Goal: Transaction & Acquisition: Purchase product/service

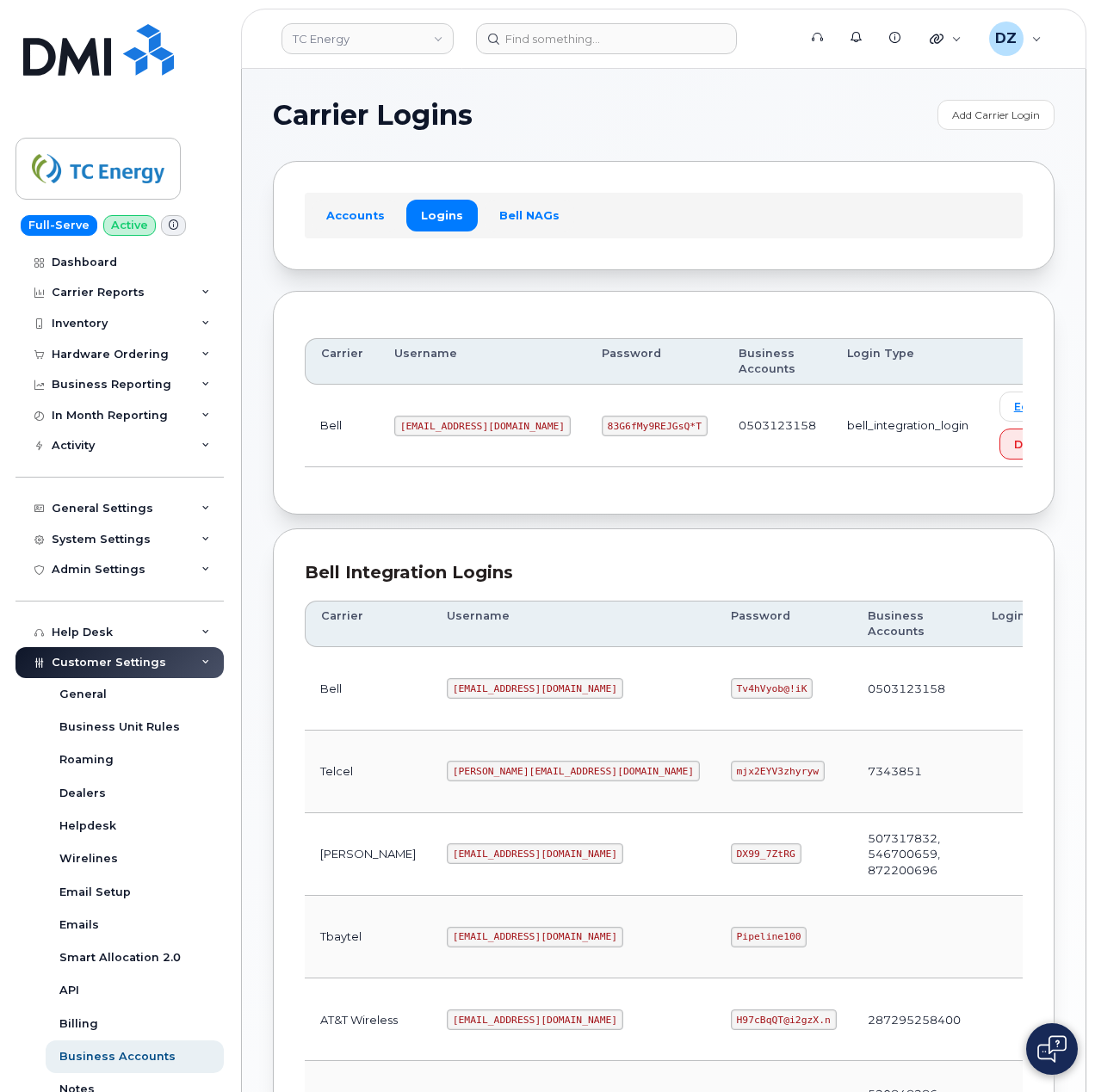
scroll to position [464, 0]
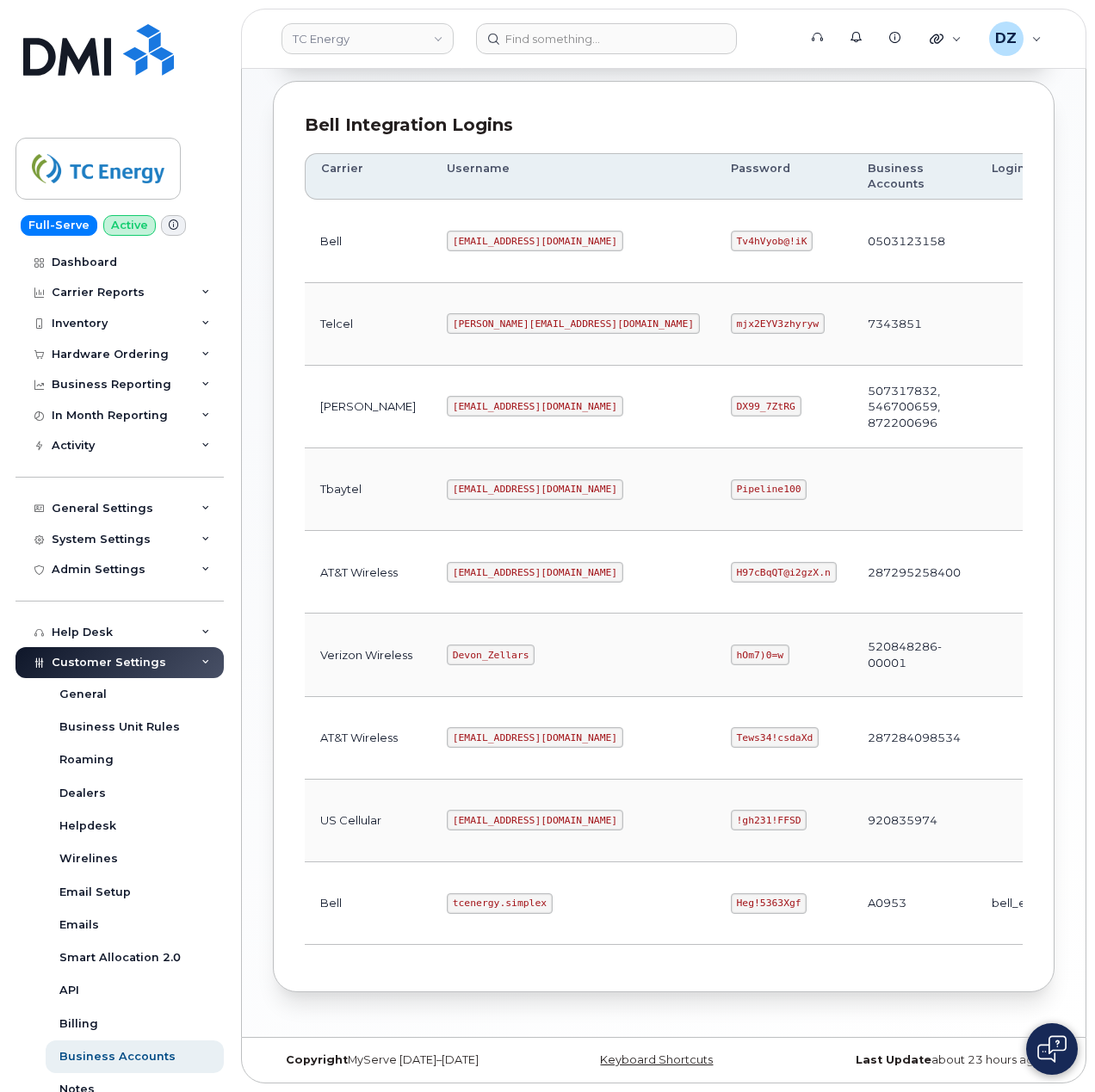
click at [447, 569] on code "tcenergy@myserve.ca" at bounding box center [535, 572] width 177 height 21
click at [500, 565] on code "tcenergy@myserve.ca" at bounding box center [535, 572] width 177 height 21
copy code "tcenergy@myserve.ca"
click at [731, 566] on code "H97cBqQT@i2gzX.n" at bounding box center [784, 572] width 106 height 21
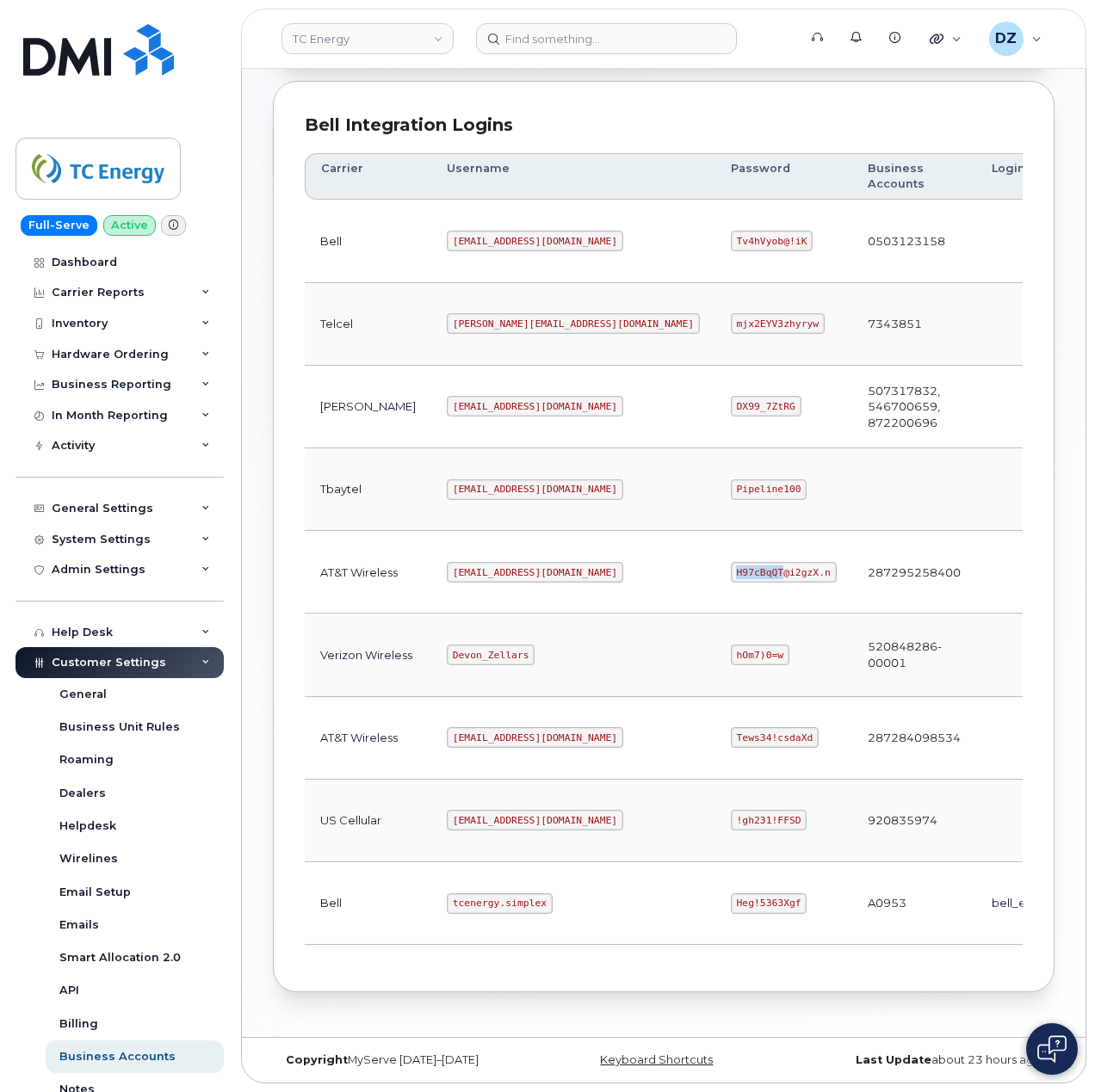
click at [731, 566] on code "H97cBqQT@i2gzX.n" at bounding box center [784, 572] width 106 height 21
copy code "H97cBqQT@i2gzX.n"
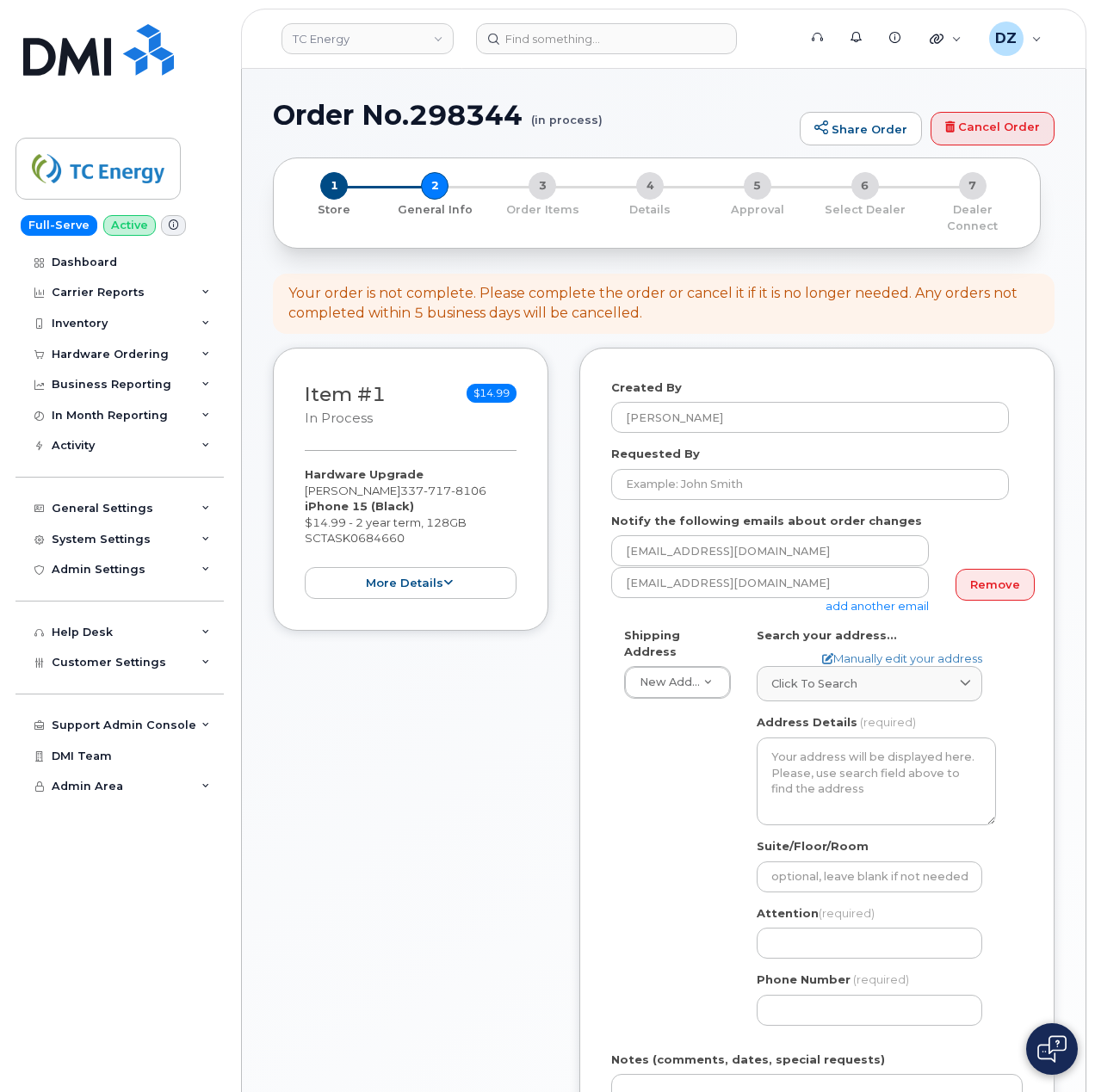
select select
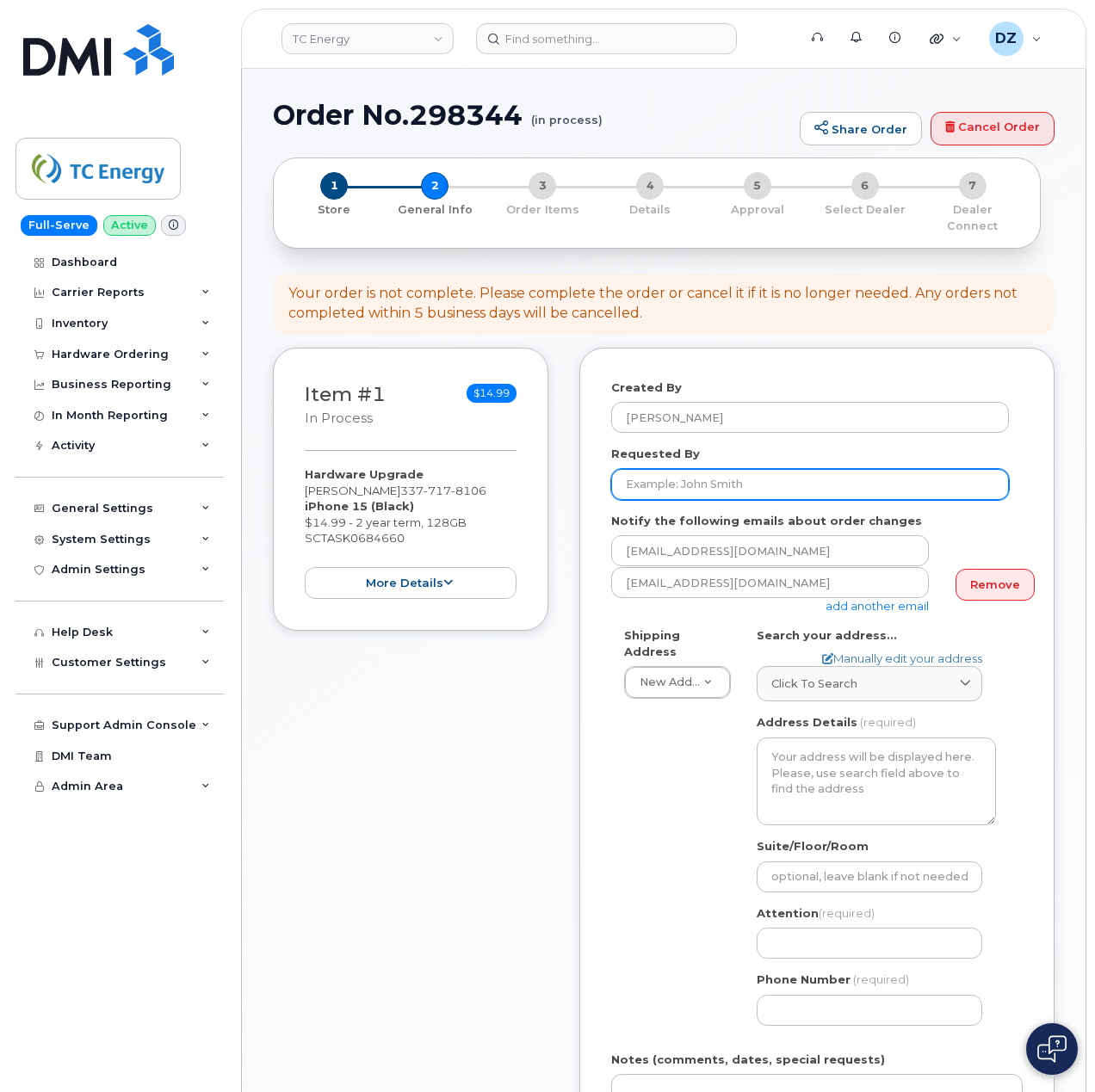
drag, startPoint x: 769, startPoint y: 468, endPoint x: 773, endPoint y: 479, distance: 11.7
click at [769, 469] on input "Requested By" at bounding box center [810, 484] width 397 height 31
paste input "SCTASK0684660"
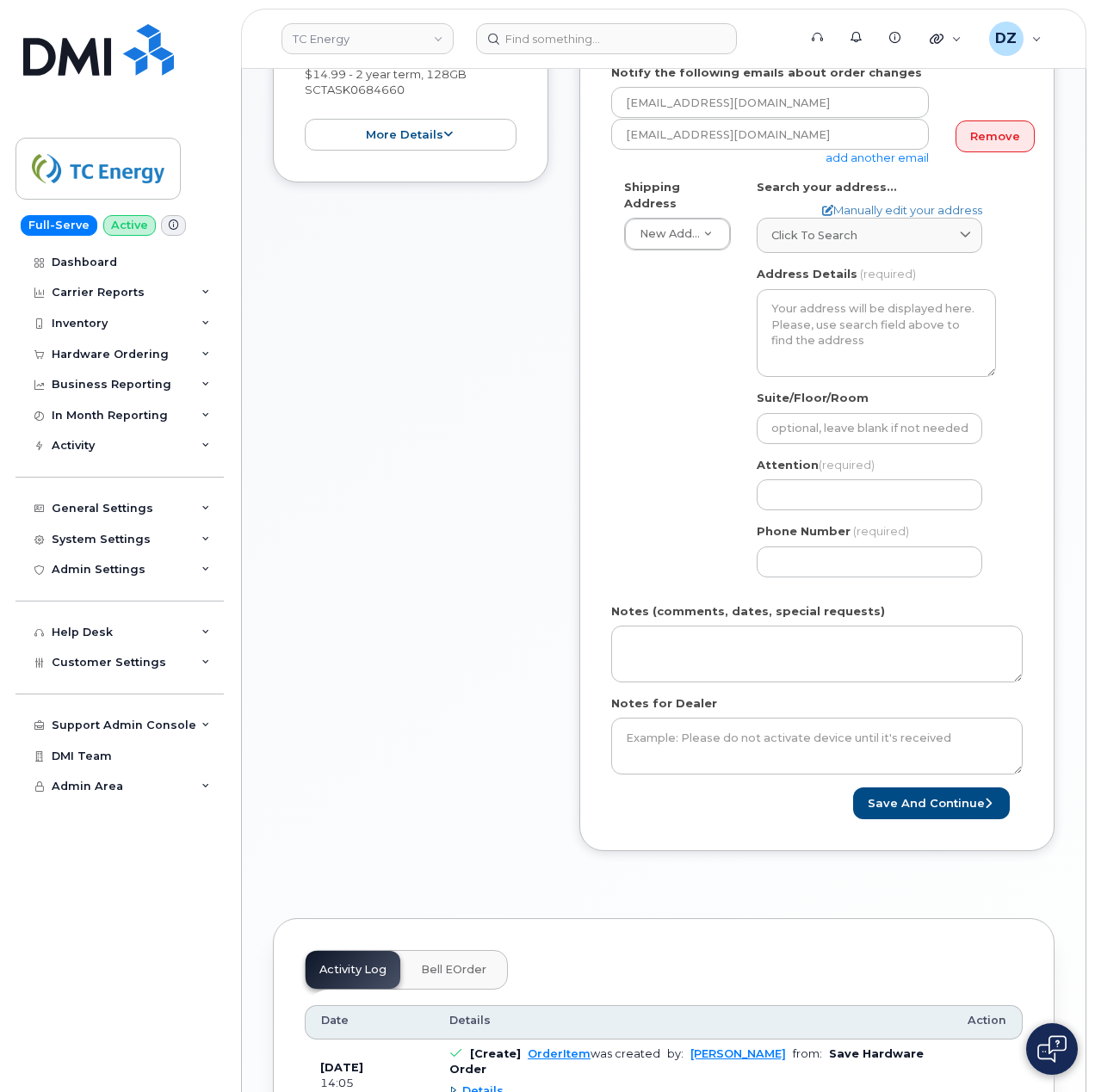
scroll to position [459, 0]
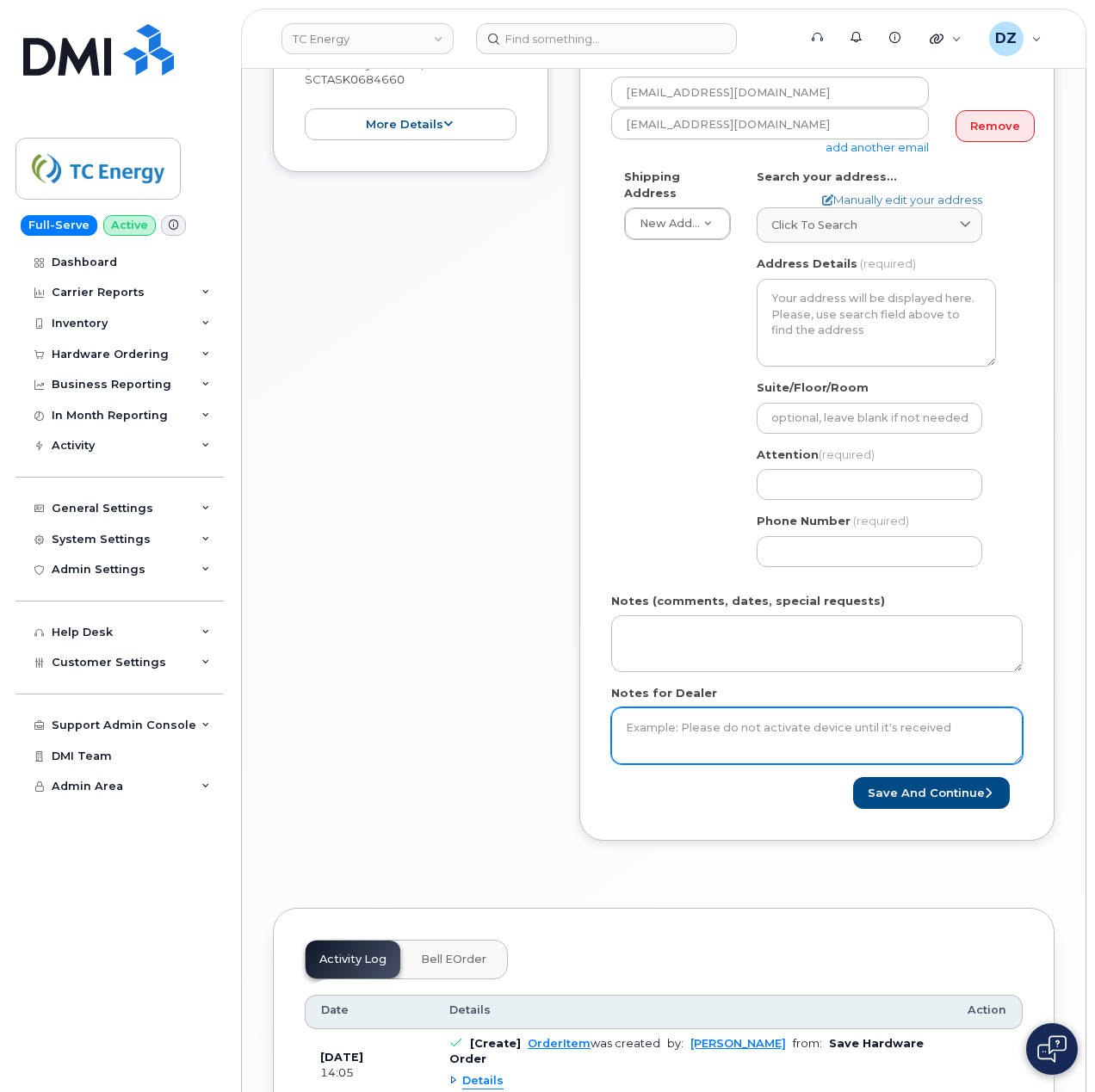
type input "SCTASK0684660"
click at [723, 723] on textarea "Notes for Dealer" at bounding box center [817, 736] width 412 height 57
paste textarea "SCTASK0684660"
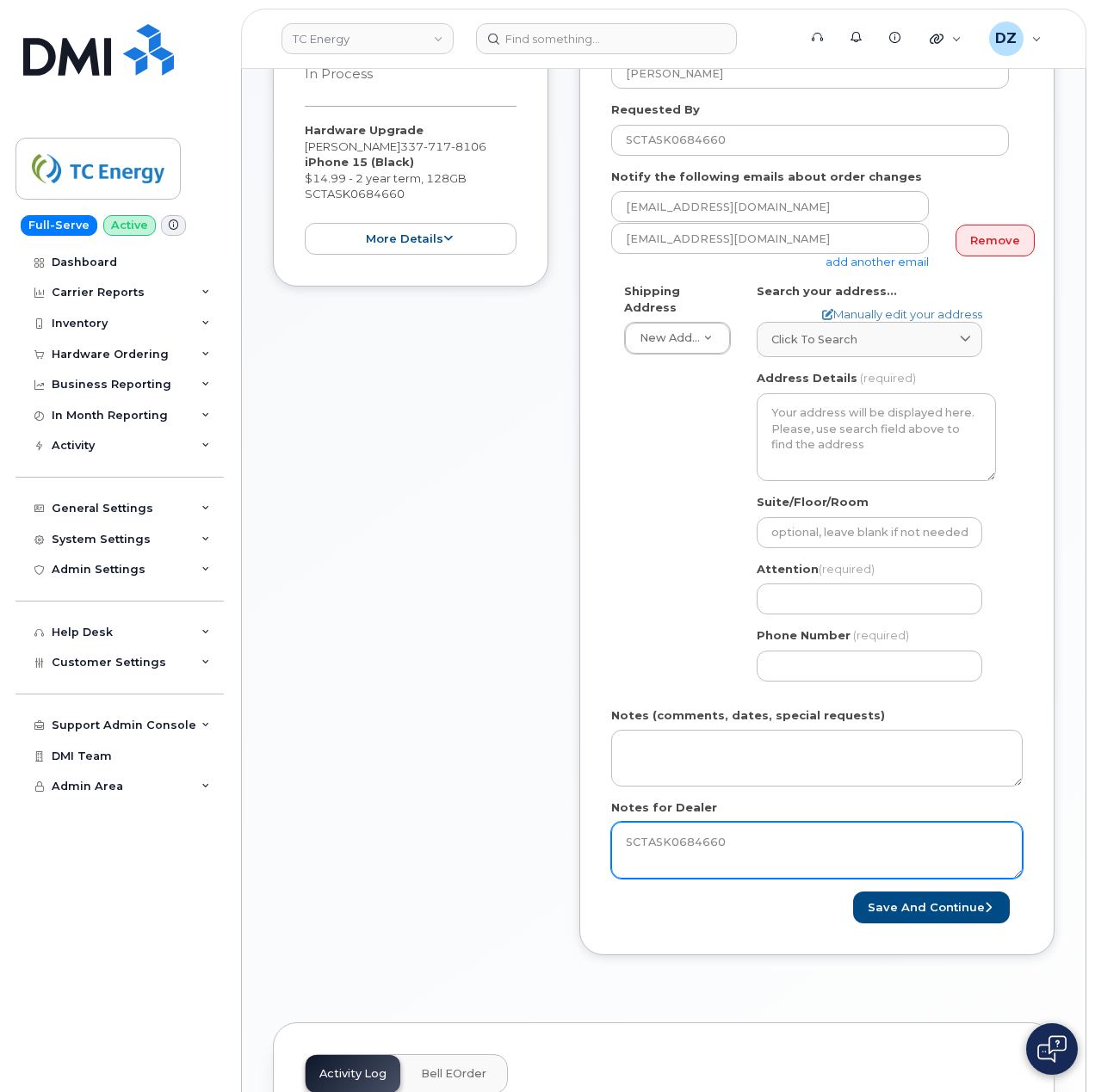
type textarea "SCTASK0684660"
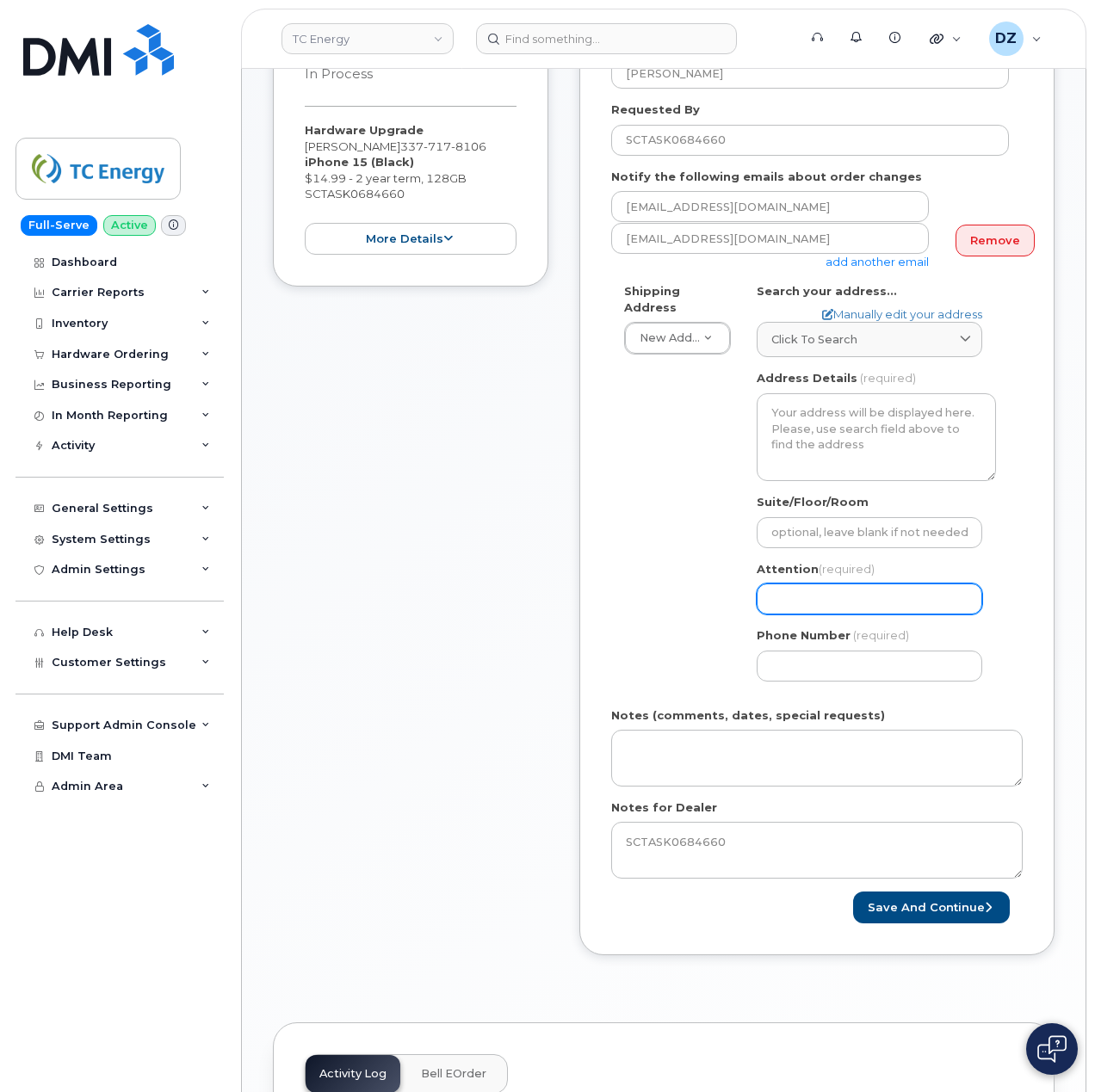
click at [831, 583] on input "Attention (required)" at bounding box center [869, 599] width 226 height 31
paste input "[PERSON_NAME]"
type input "[PERSON_NAME]"
select select
type input "[PERSON_NAME]"
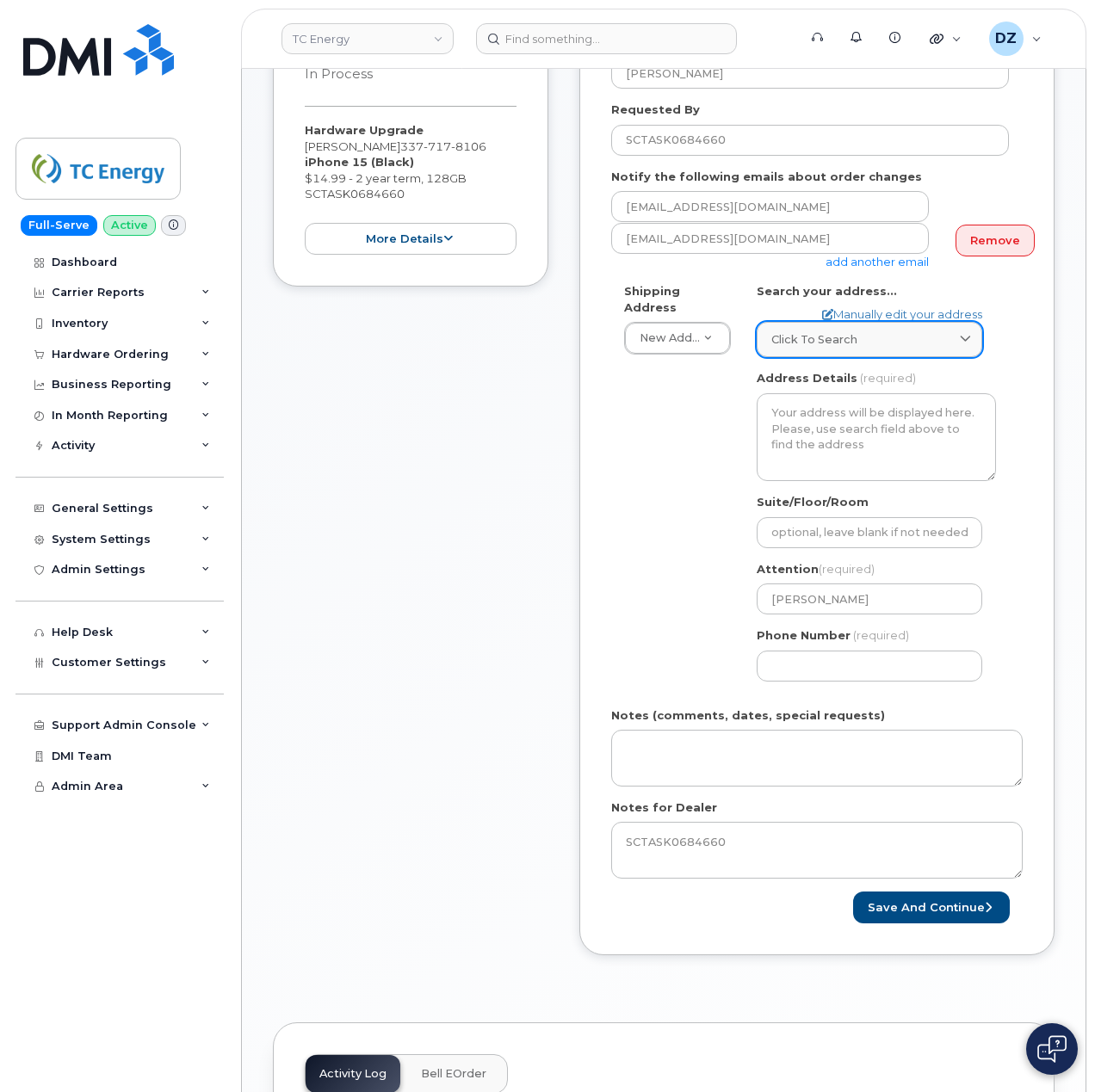
click at [857, 331] on div "Click to search" at bounding box center [869, 339] width 196 height 16
paste input "115 Dwain Dr"
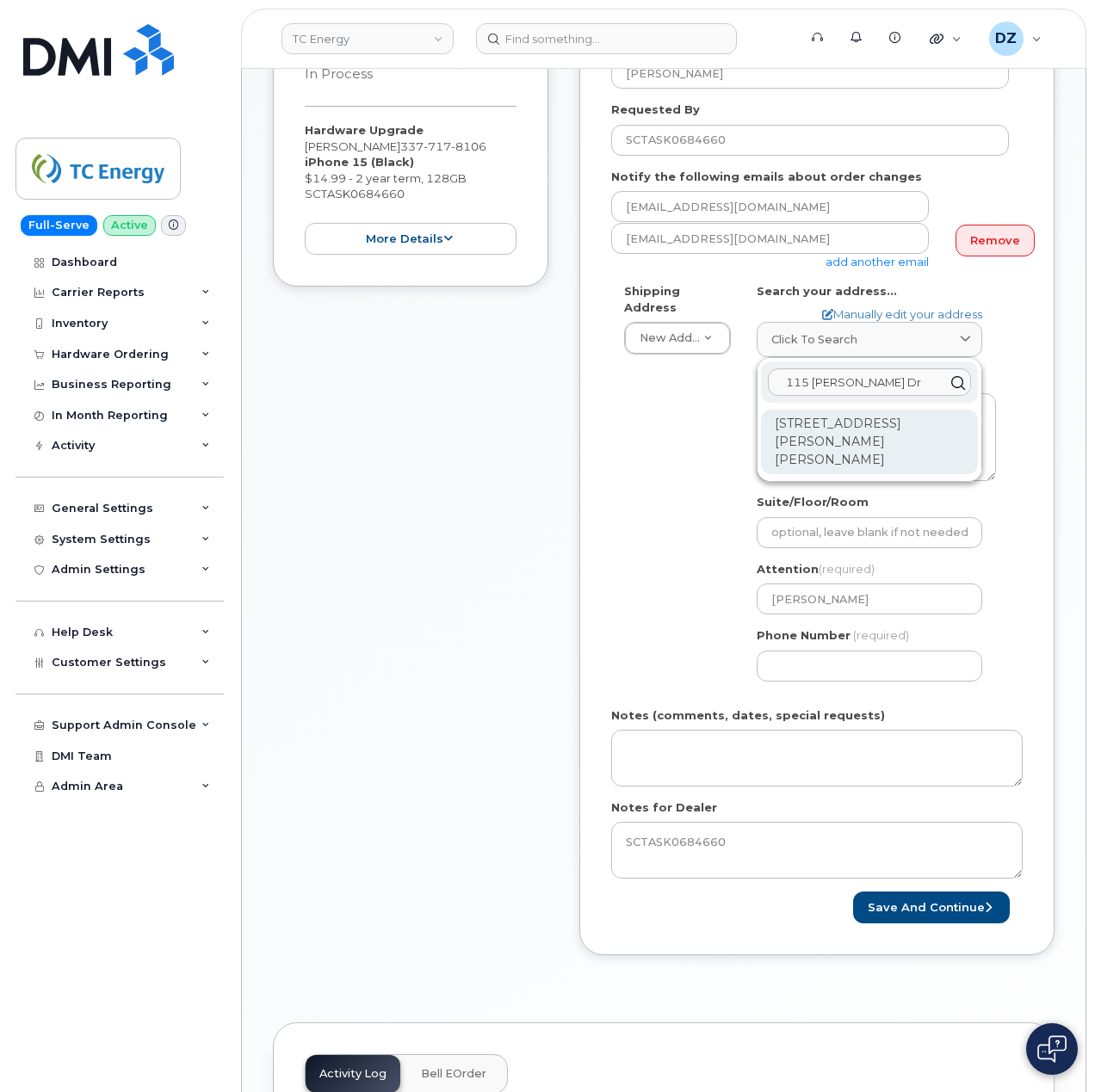
type input "115 Dwain Dr"
click at [880, 420] on div "115 Dwain Dr Kaplan LA 70548-5655" at bounding box center [869, 442] width 217 height 64
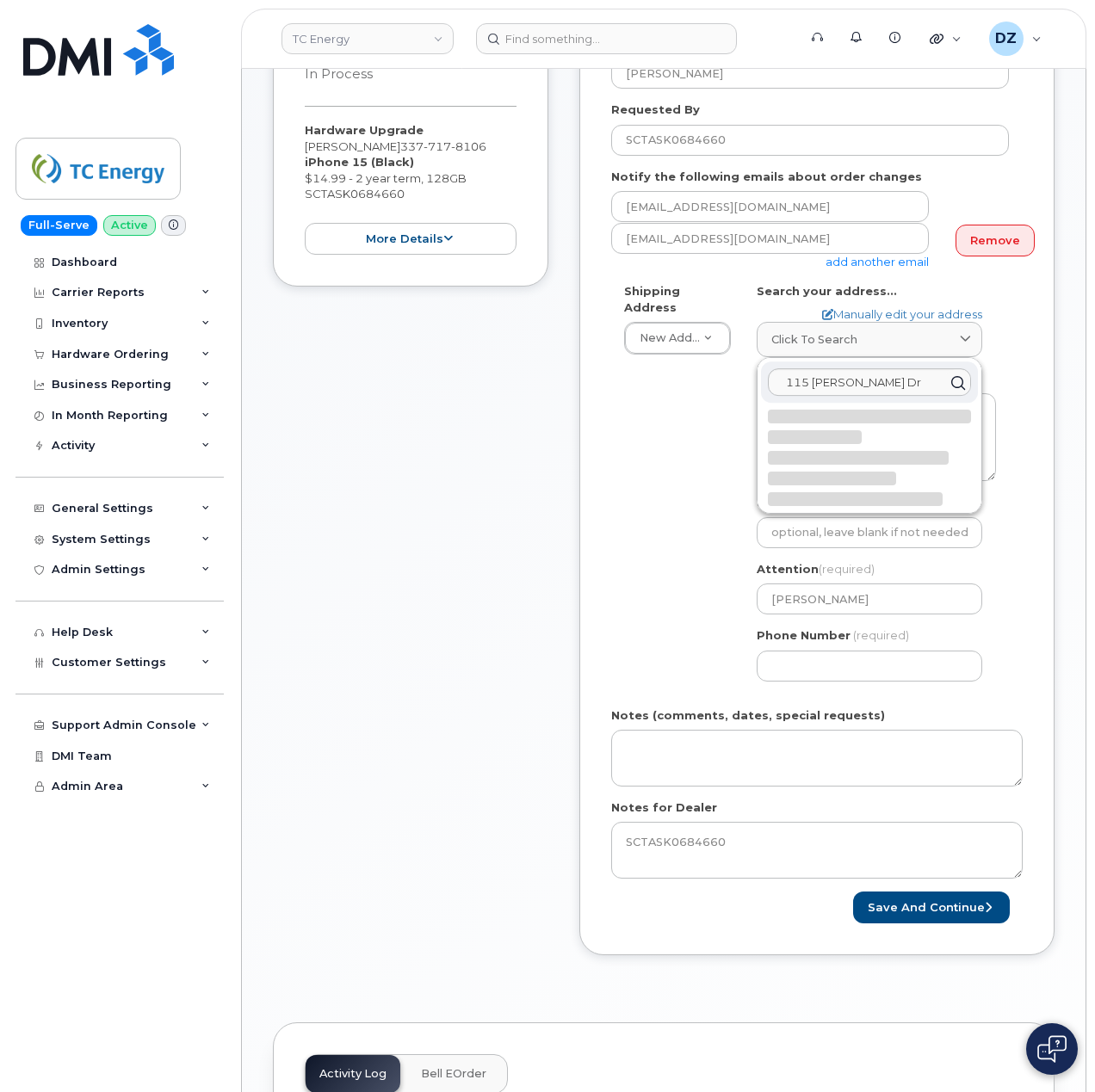
select select
type textarea "115 Dwain Dr KAPLAN LA 70548-5655 UNITED STATES"
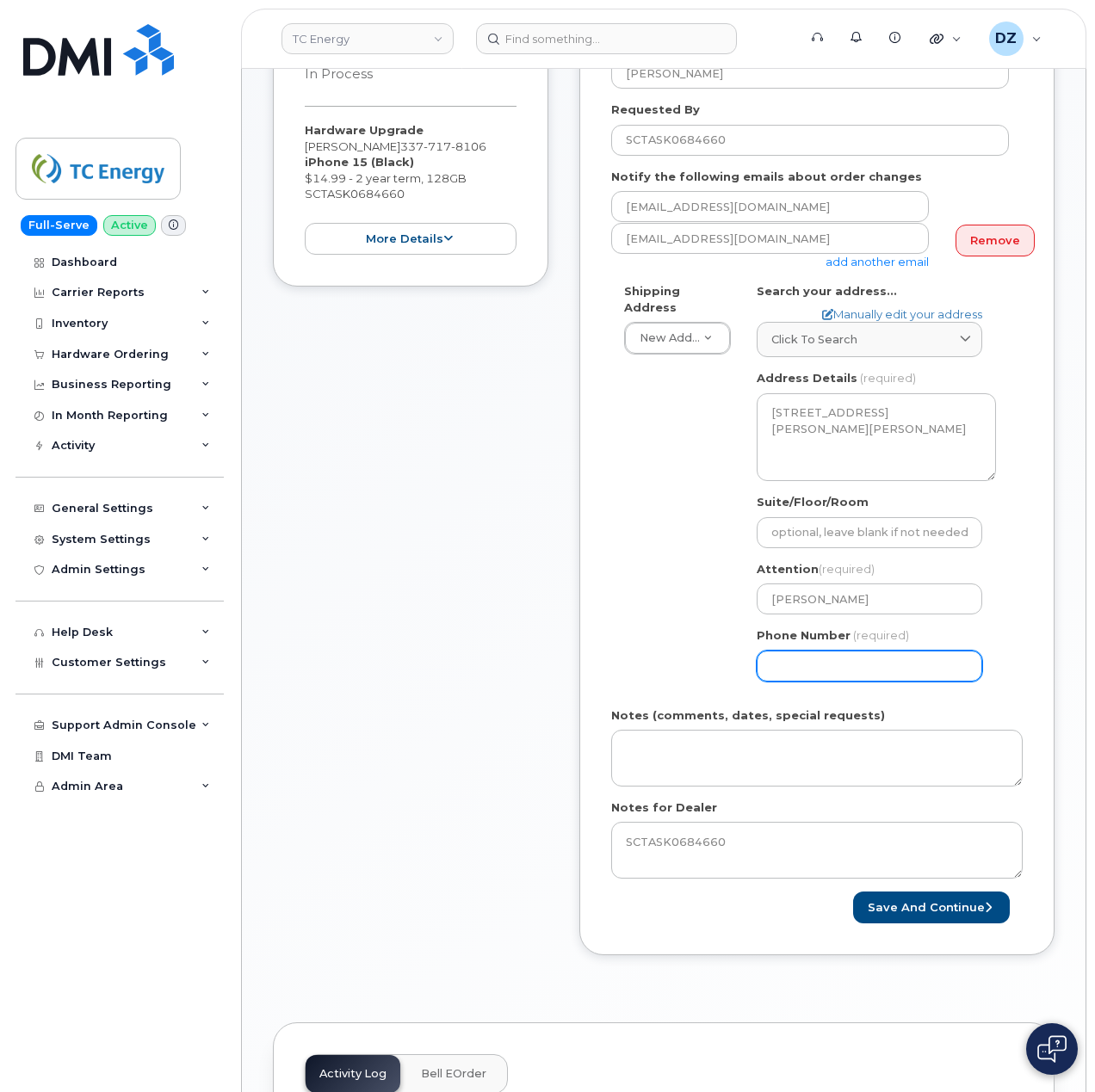
click at [883, 656] on input "Phone Number" at bounding box center [869, 666] width 226 height 31
type input "513354115"
select select
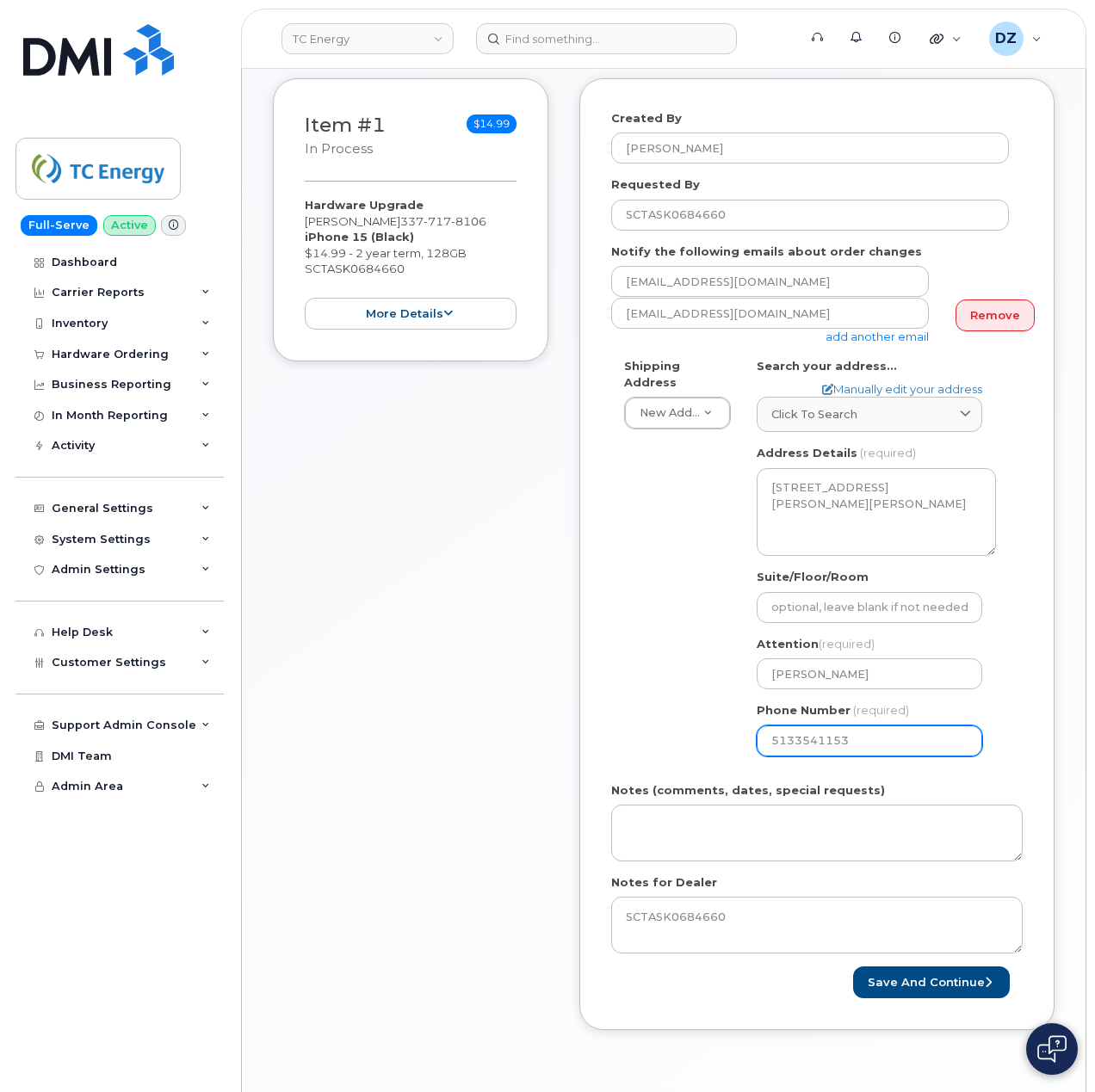
scroll to position [229, 0]
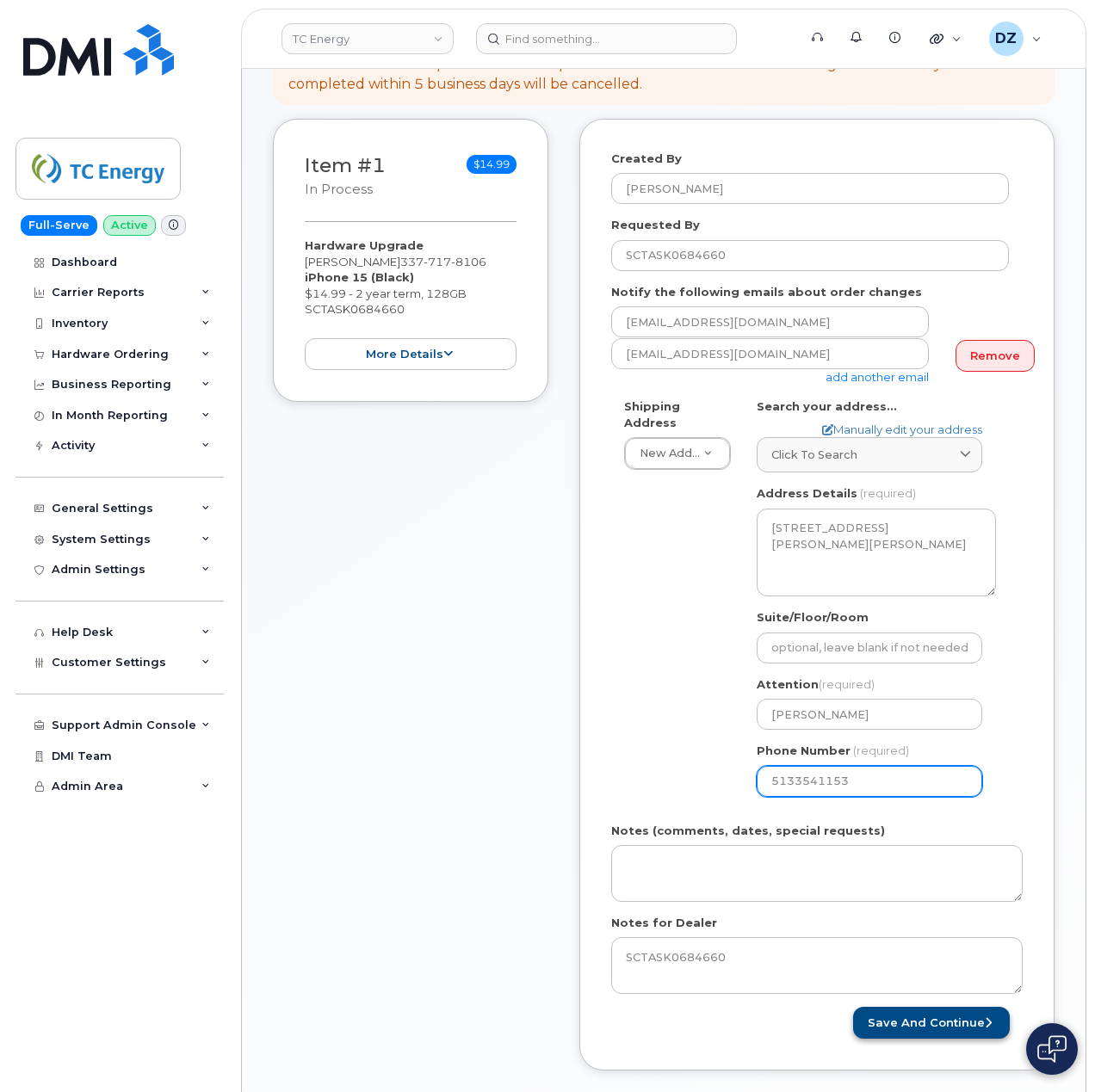
type input "5133541153"
click at [934, 1014] on button "Save and Continue" at bounding box center [932, 1022] width 157 height 32
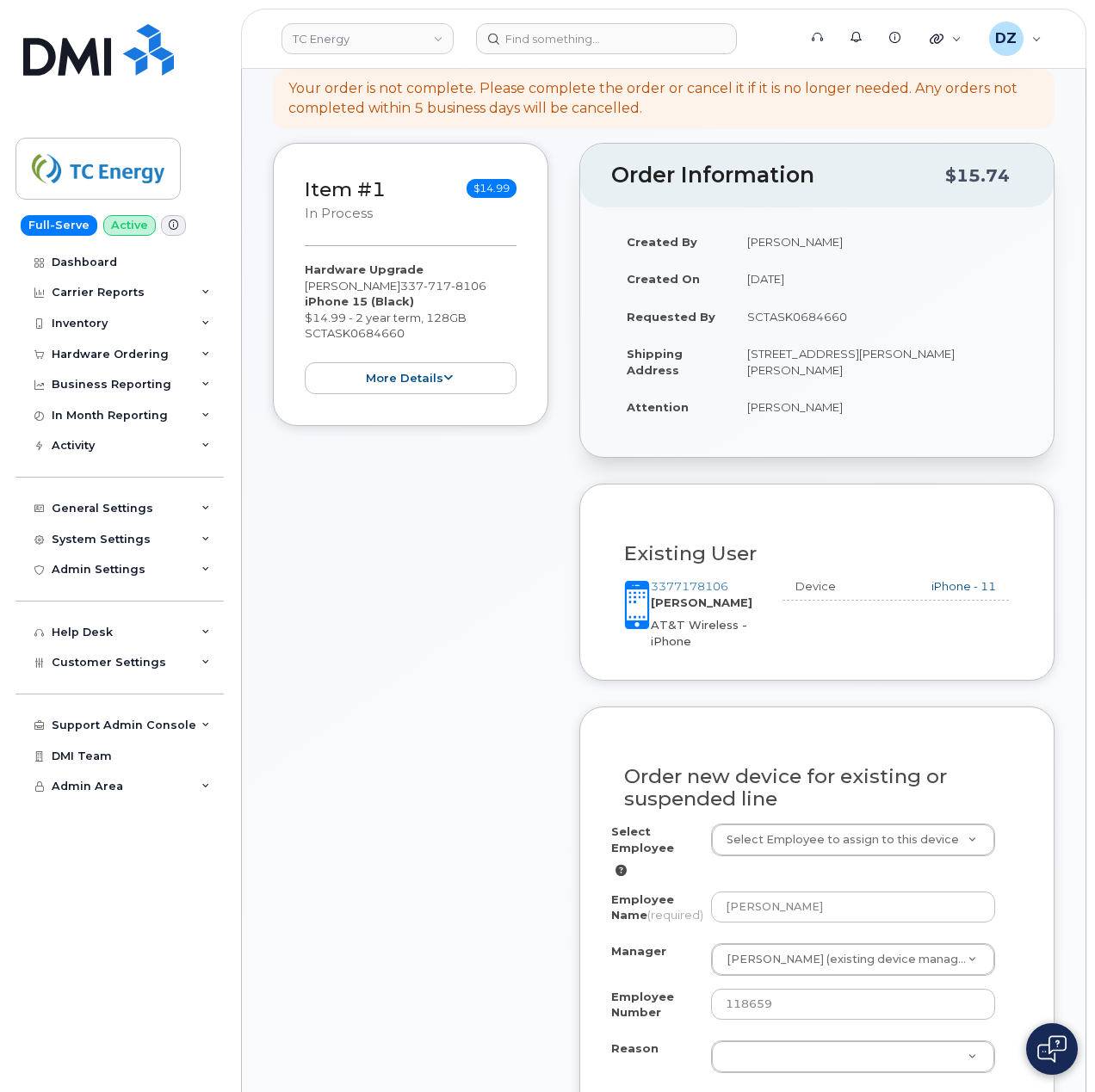
scroll to position [459, 0]
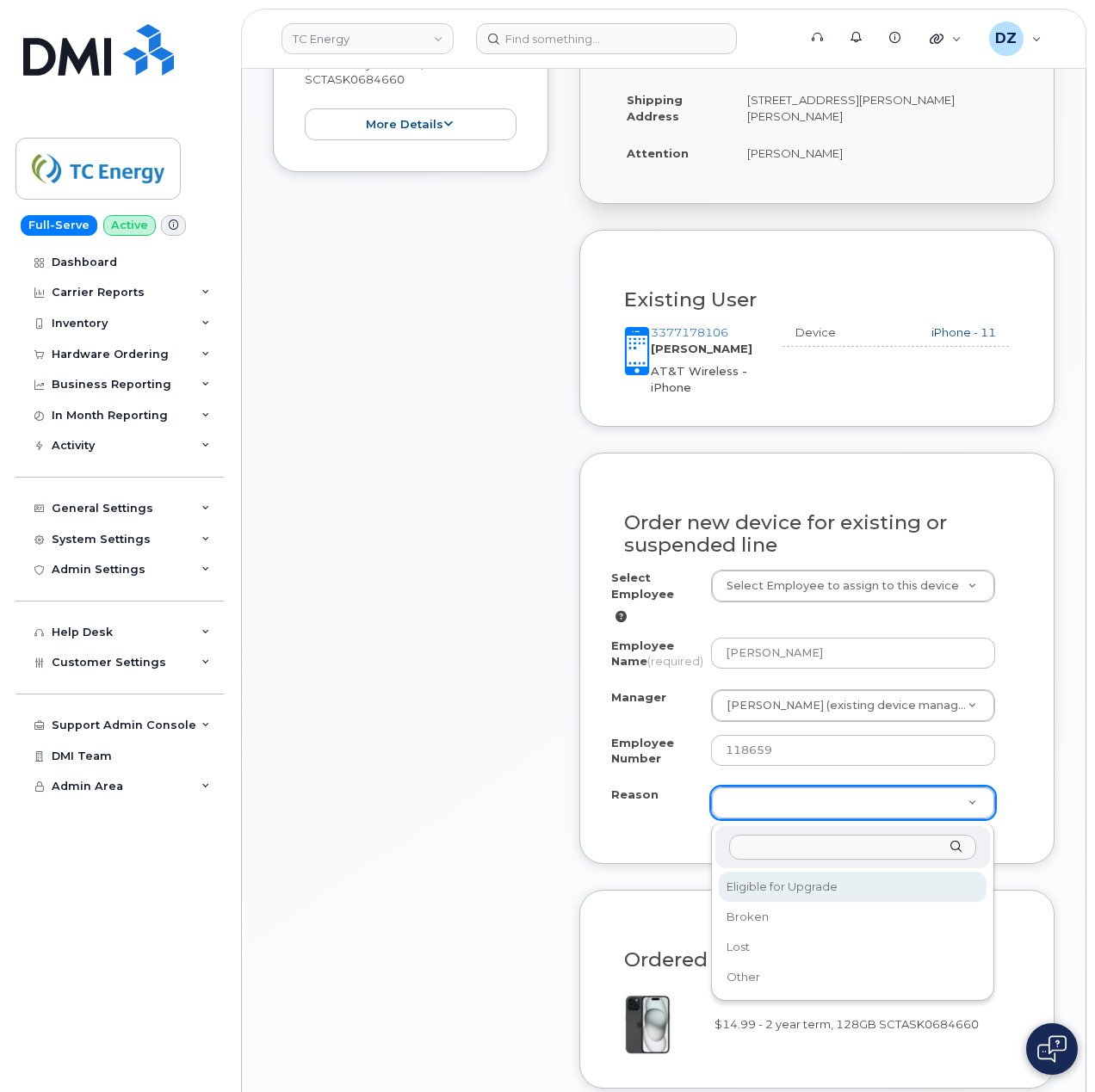
select select "eligible_for_upgrade"
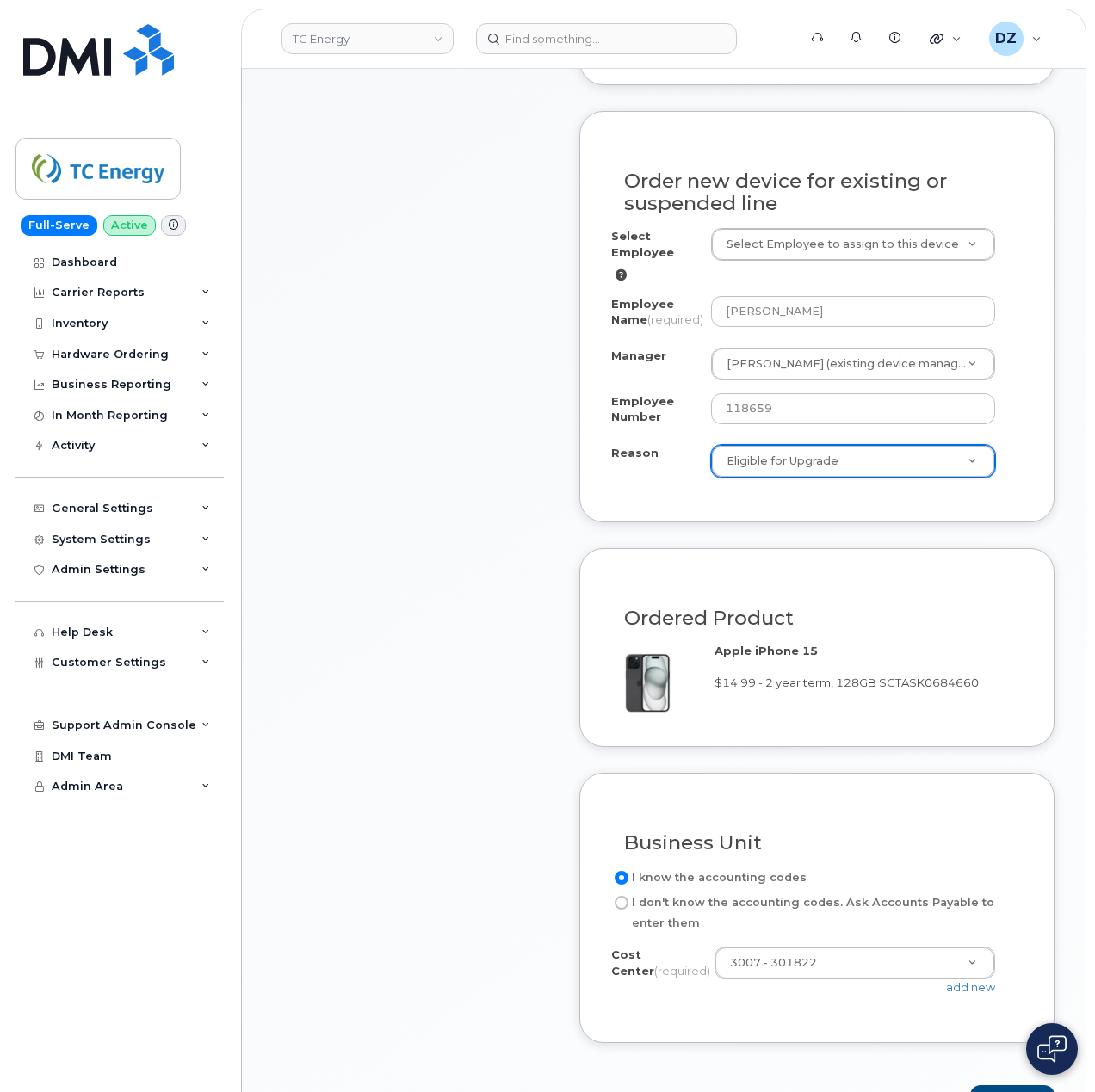
scroll to position [1147, 0]
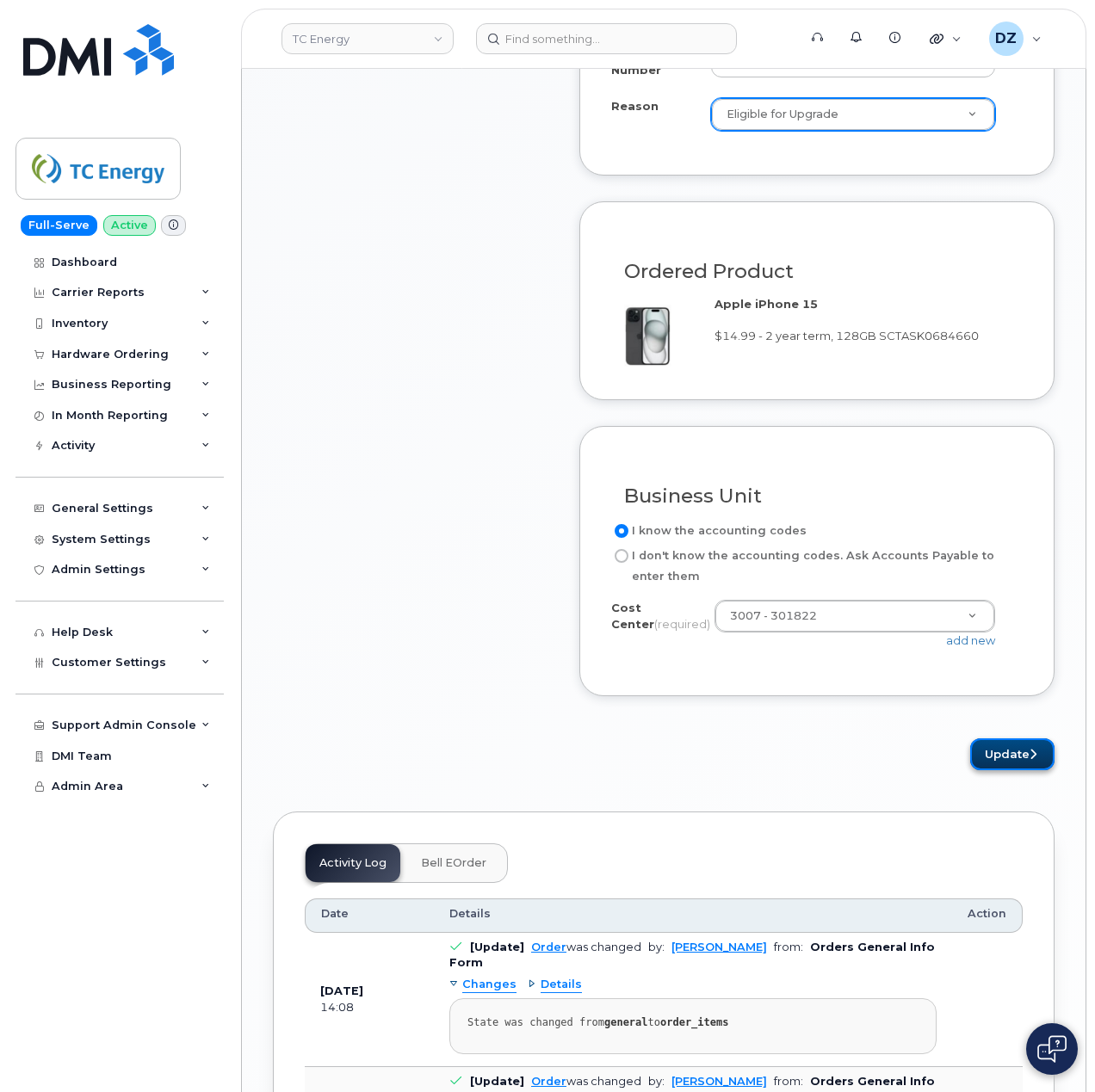
click at [1011, 761] on button "Update" at bounding box center [1012, 754] width 84 height 32
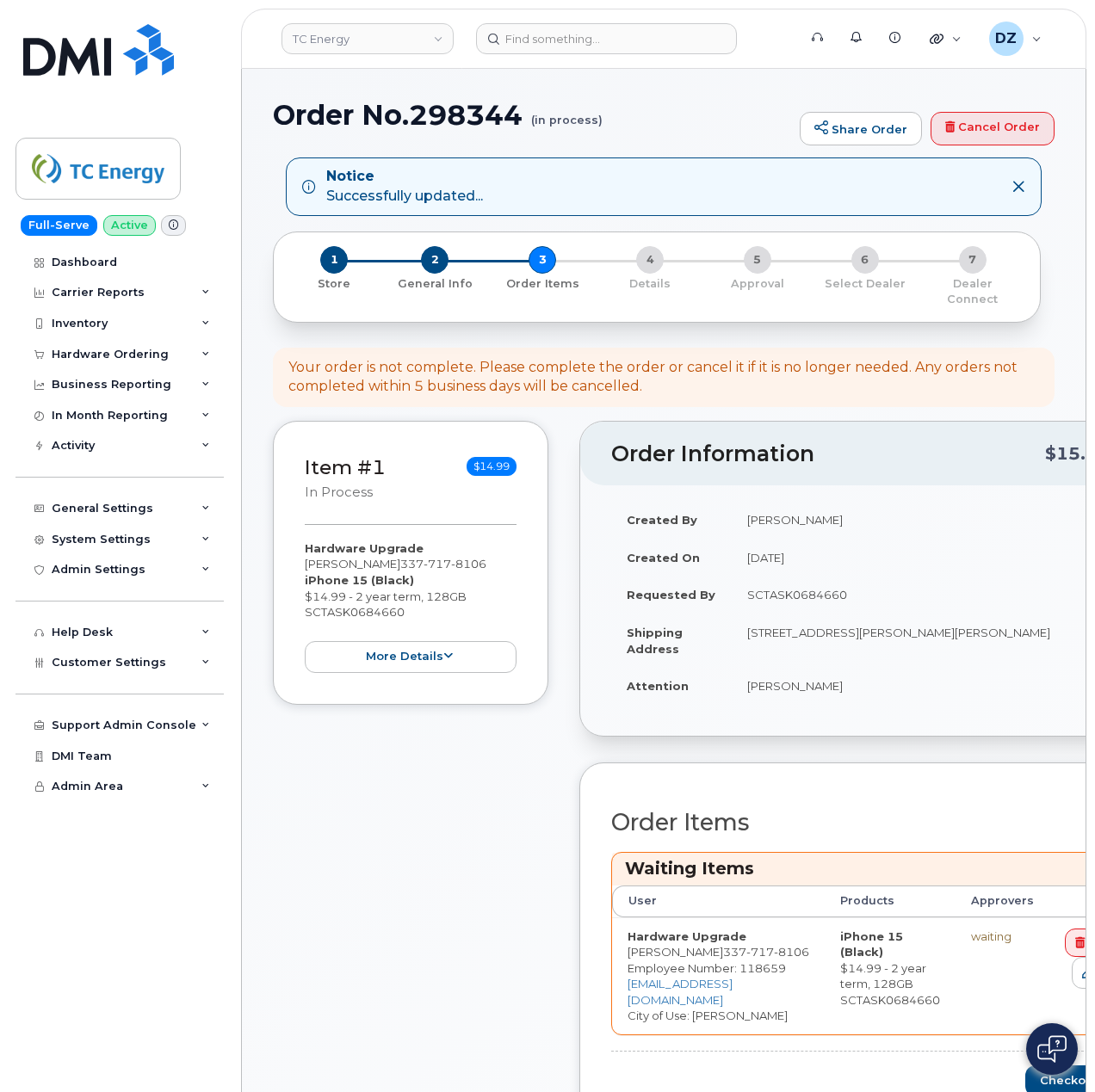
click at [329, 100] on h1 "Order No.298344 (in process)" at bounding box center [532, 114] width 518 height 30
drag, startPoint x: 329, startPoint y: 98, endPoint x: 446, endPoint y: 97, distance: 117.0
click at [336, 100] on h1 "Order No.298344 (in process)" at bounding box center [532, 114] width 518 height 30
click at [483, 104] on h1 "Order No.298344 (in process)" at bounding box center [532, 114] width 518 height 30
copy h1 "Order No.298344"
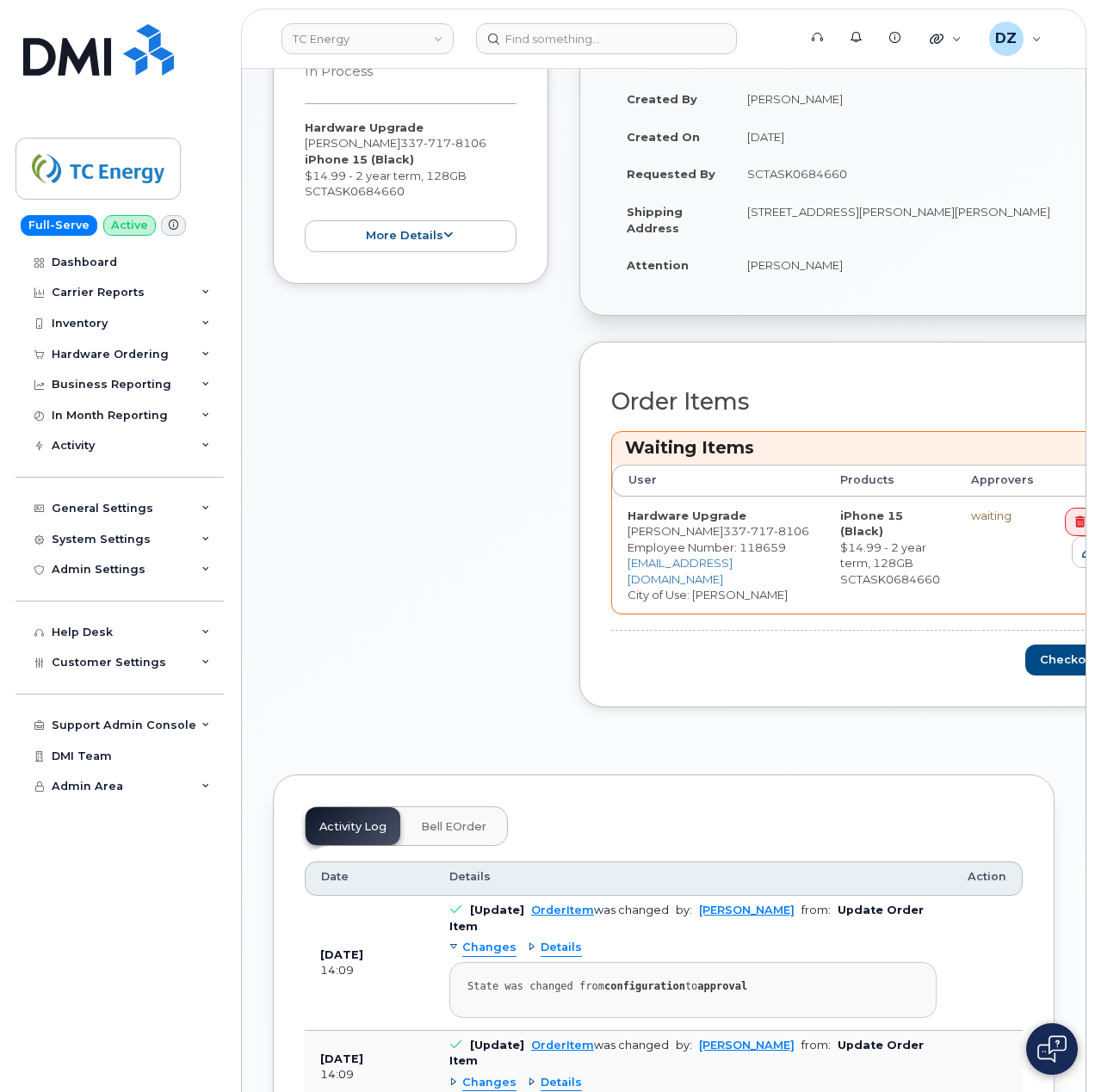
scroll to position [459, 0]
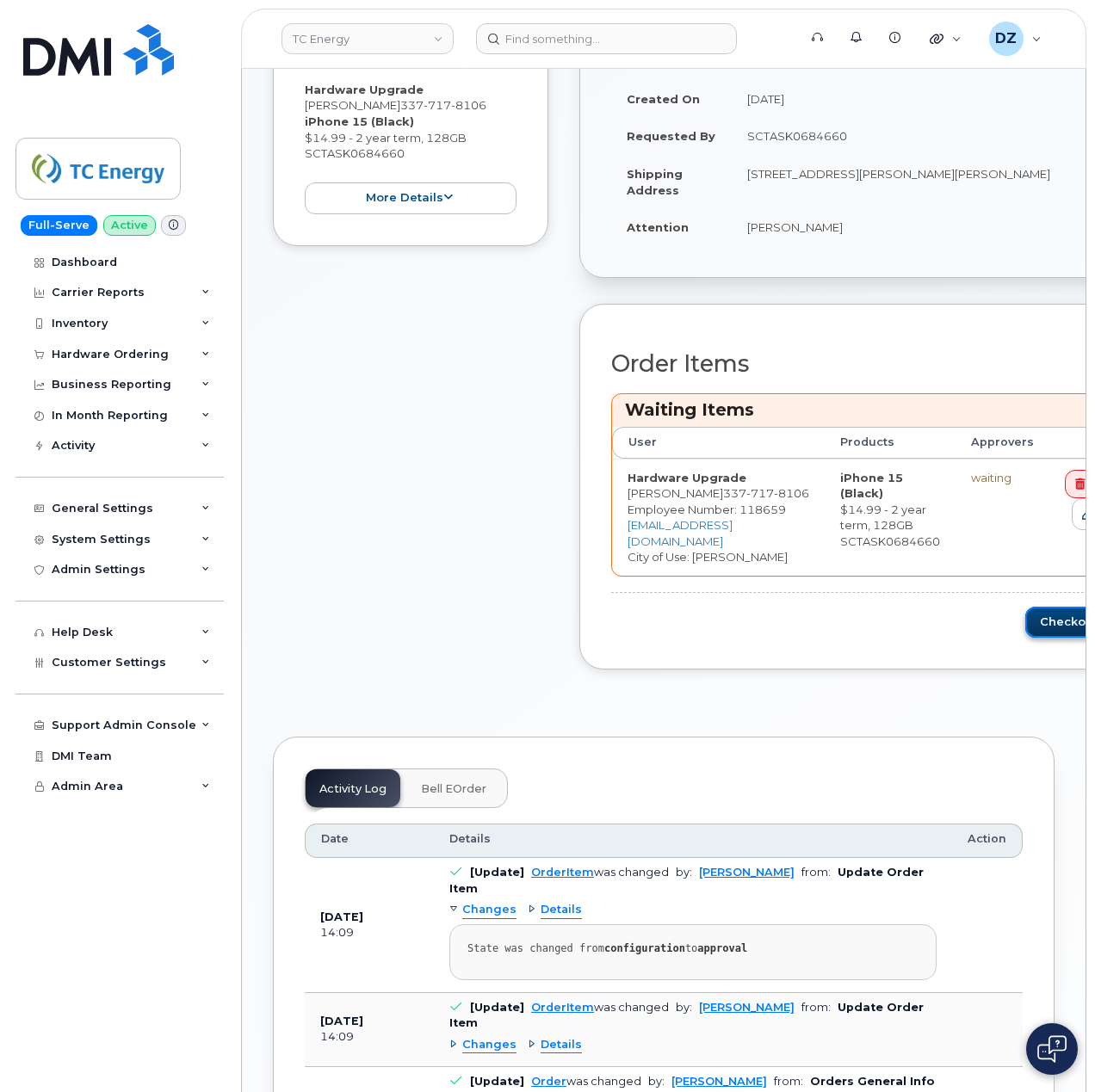
click at [1041, 607] on button "Checkout" at bounding box center [1073, 622] width 97 height 32
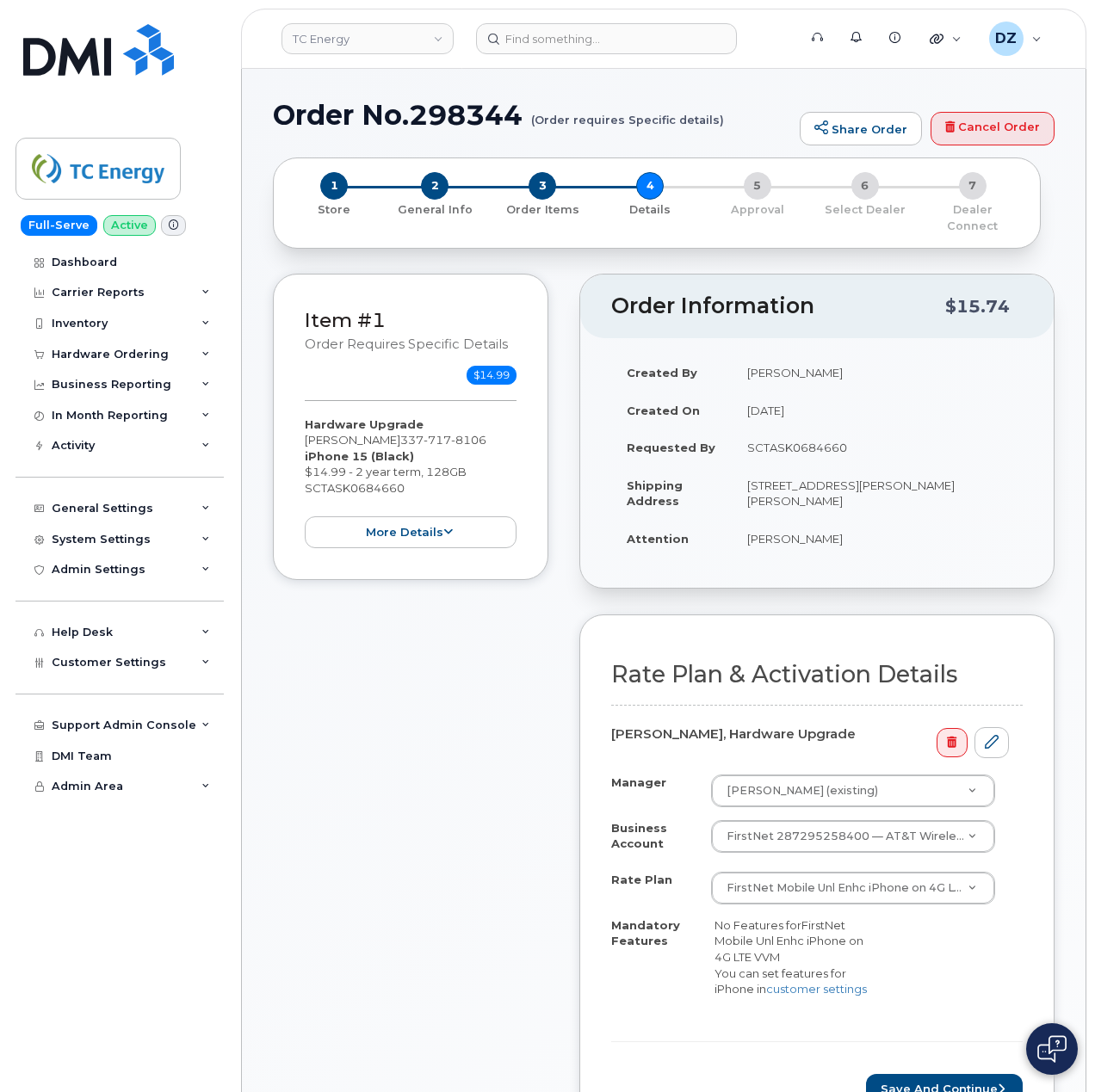
click at [754, 469] on td "[STREET_ADDRESS][PERSON_NAME][PERSON_NAME]" at bounding box center [877, 492] width 291 height 54
click at [817, 466] on td "[STREET_ADDRESS][PERSON_NAME][PERSON_NAME]" at bounding box center [877, 492] width 291 height 54
copy td "115 Dwain Dr"
click at [854, 472] on td "[STREET_ADDRESS][PERSON_NAME][PERSON_NAME]" at bounding box center [877, 492] width 291 height 54
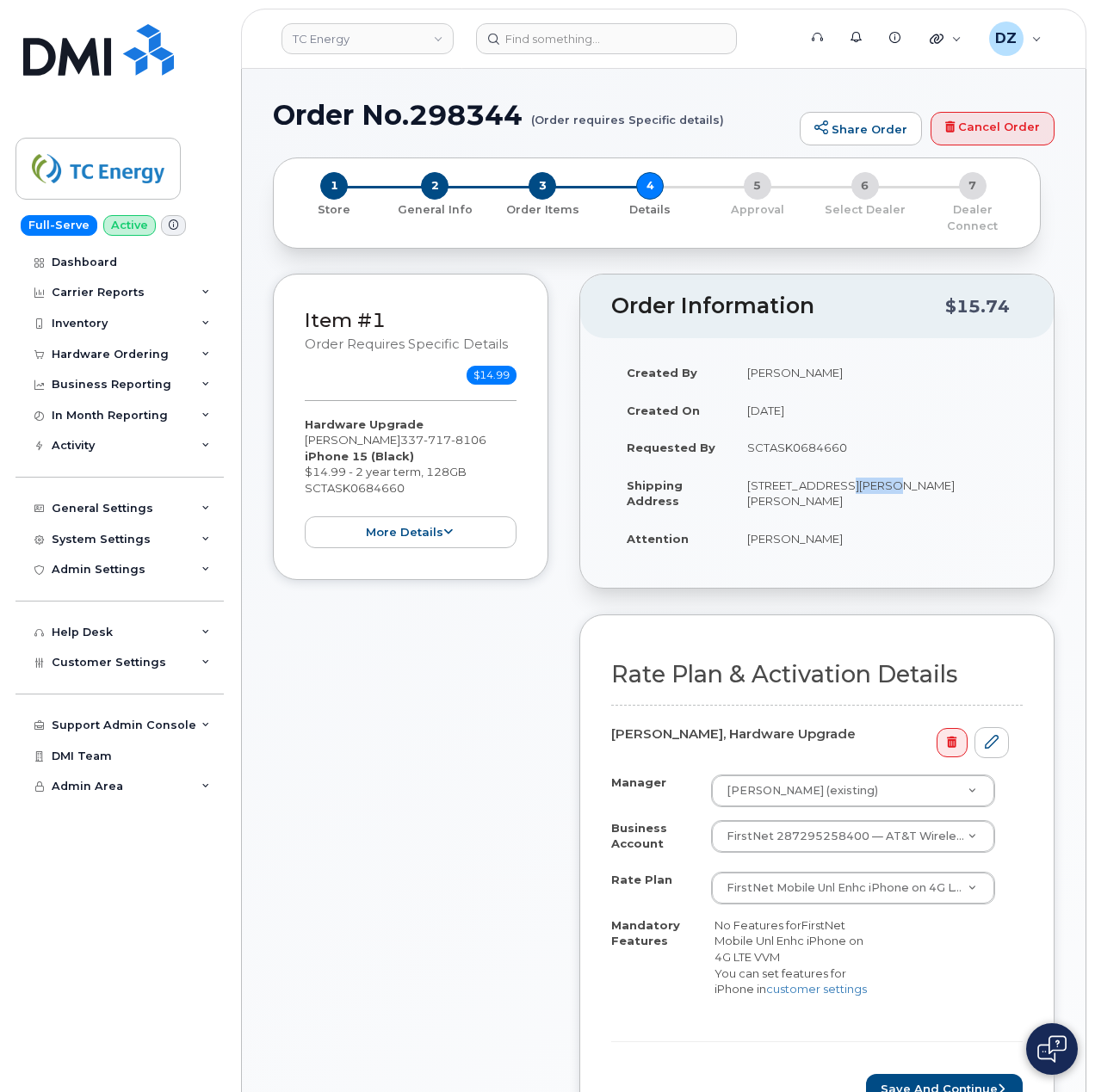
click at [854, 472] on td "115 Dwain Dr KAPLAN LA 70548-5655 UNITED STATES" at bounding box center [877, 492] width 291 height 54
copy td "KAPLAN"
click at [920, 468] on td "115 Dwain Dr KAPLAN LA 70548-5655 UNITED STATES" at bounding box center [877, 492] width 291 height 54
copy td "70548"
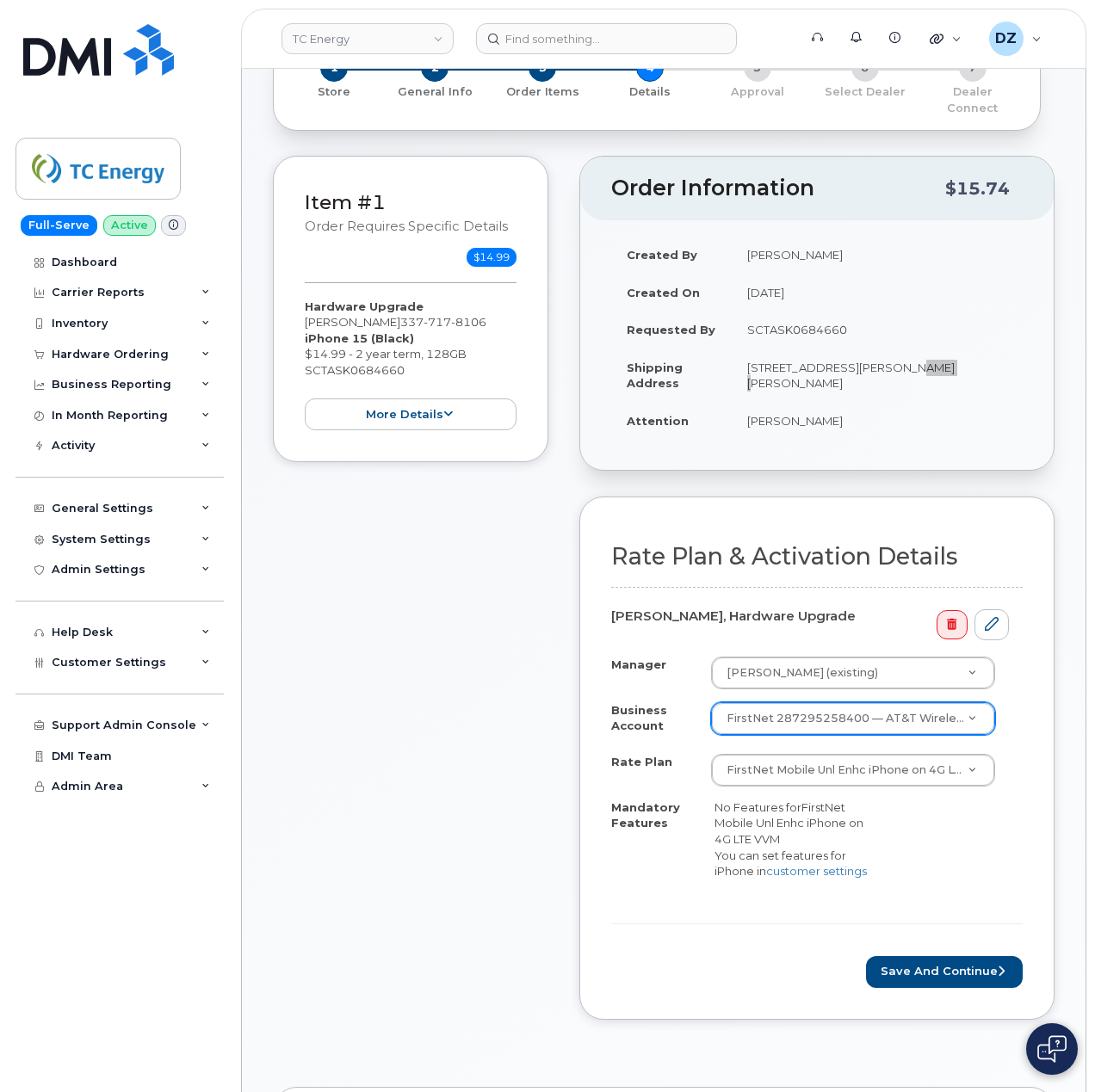
scroll to position [229, 0]
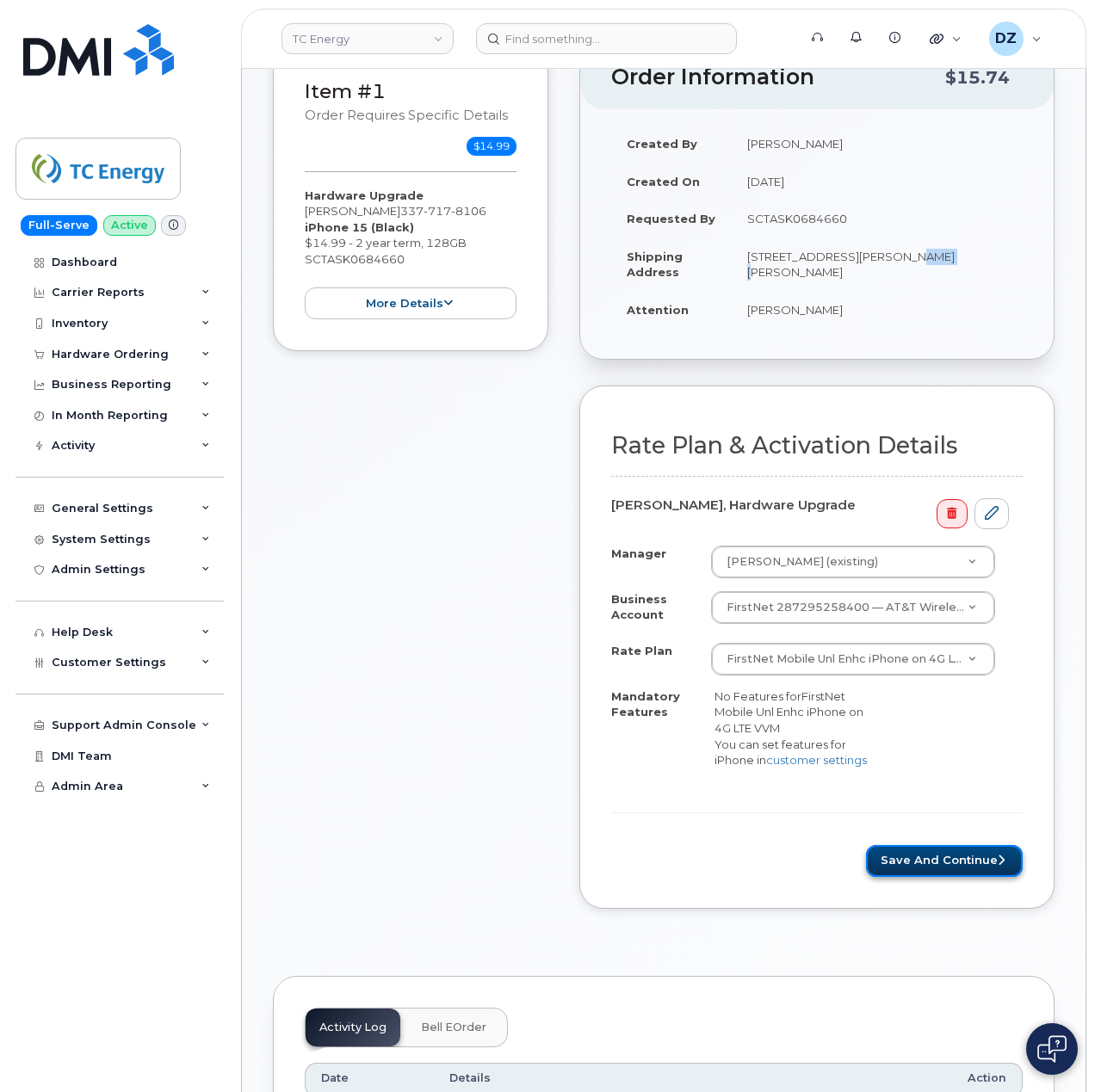
click at [989, 862] on button "Save and Continue" at bounding box center [944, 861] width 157 height 32
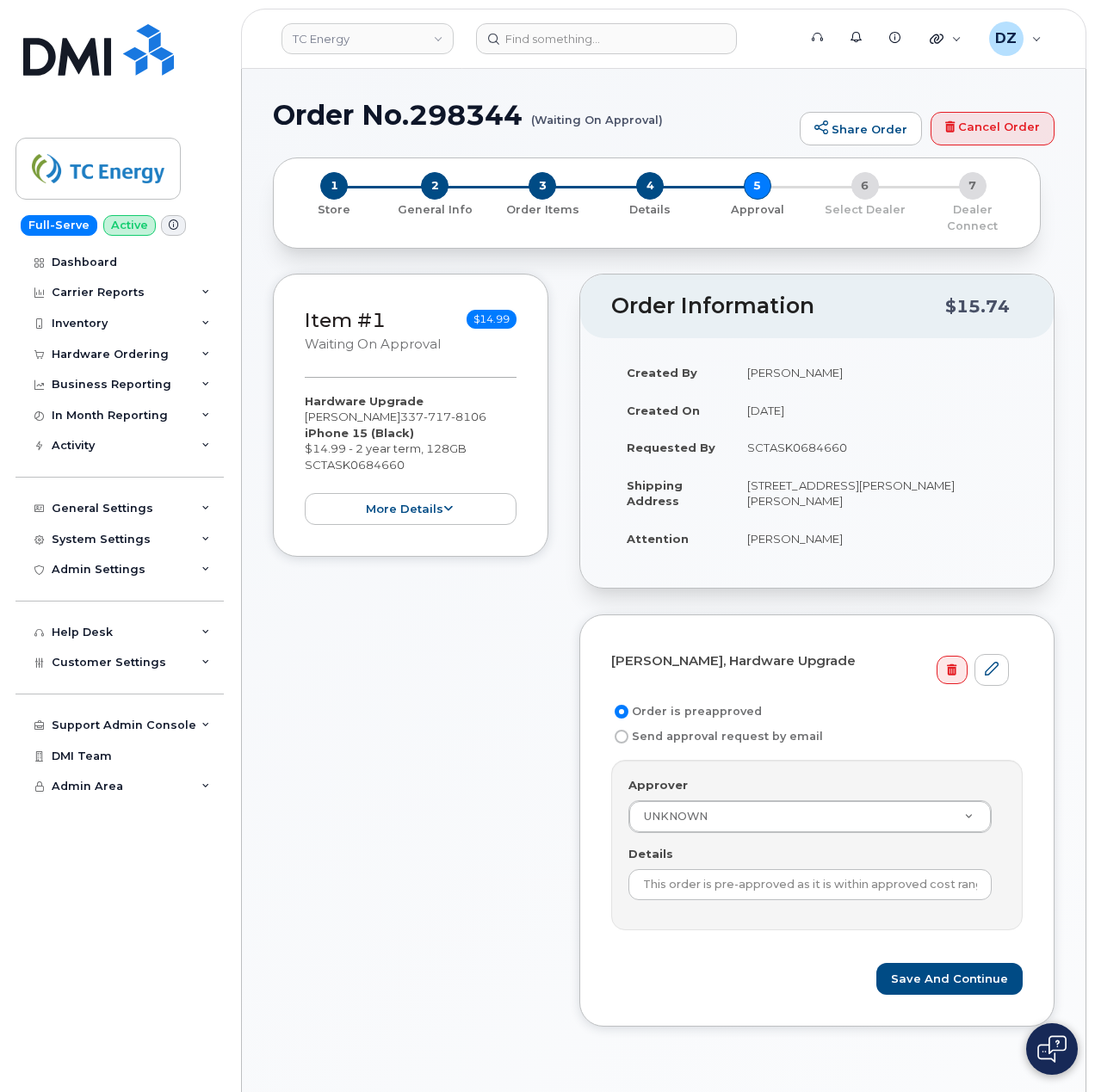
click at [825, 429] on td "SCTASK0684660" at bounding box center [877, 448] width 291 height 38
copy td "SCTASK0684660"
click at [786, 870] on input "This order is pre-approved as it is within approved cost range." at bounding box center [810, 885] width 364 height 31
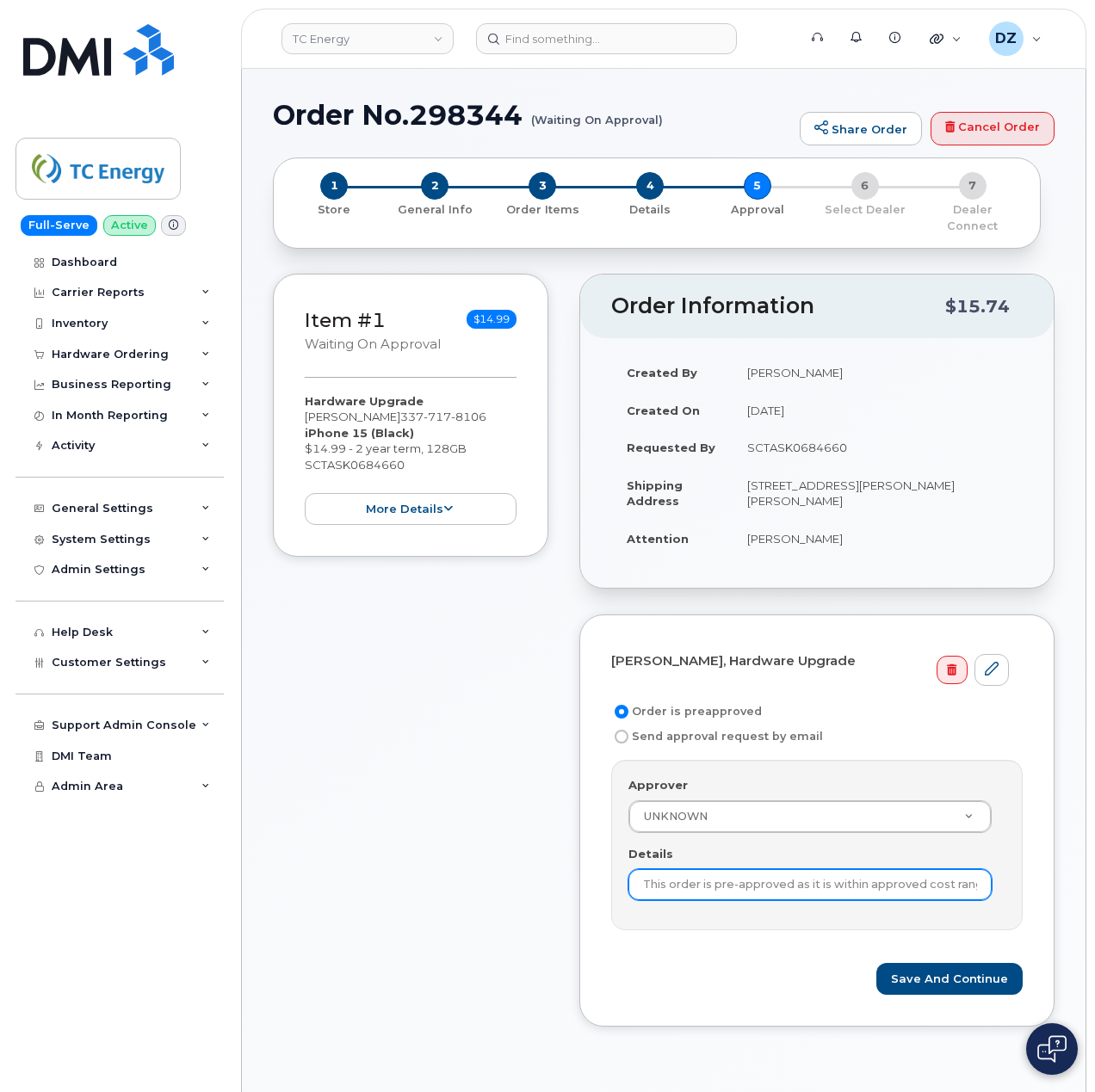
click at [786, 870] on input "This order is pre-approved as it is within approved cost range." at bounding box center [810, 885] width 364 height 31
paste input "SCTASK0684660"
type input "SCTASK0684660"
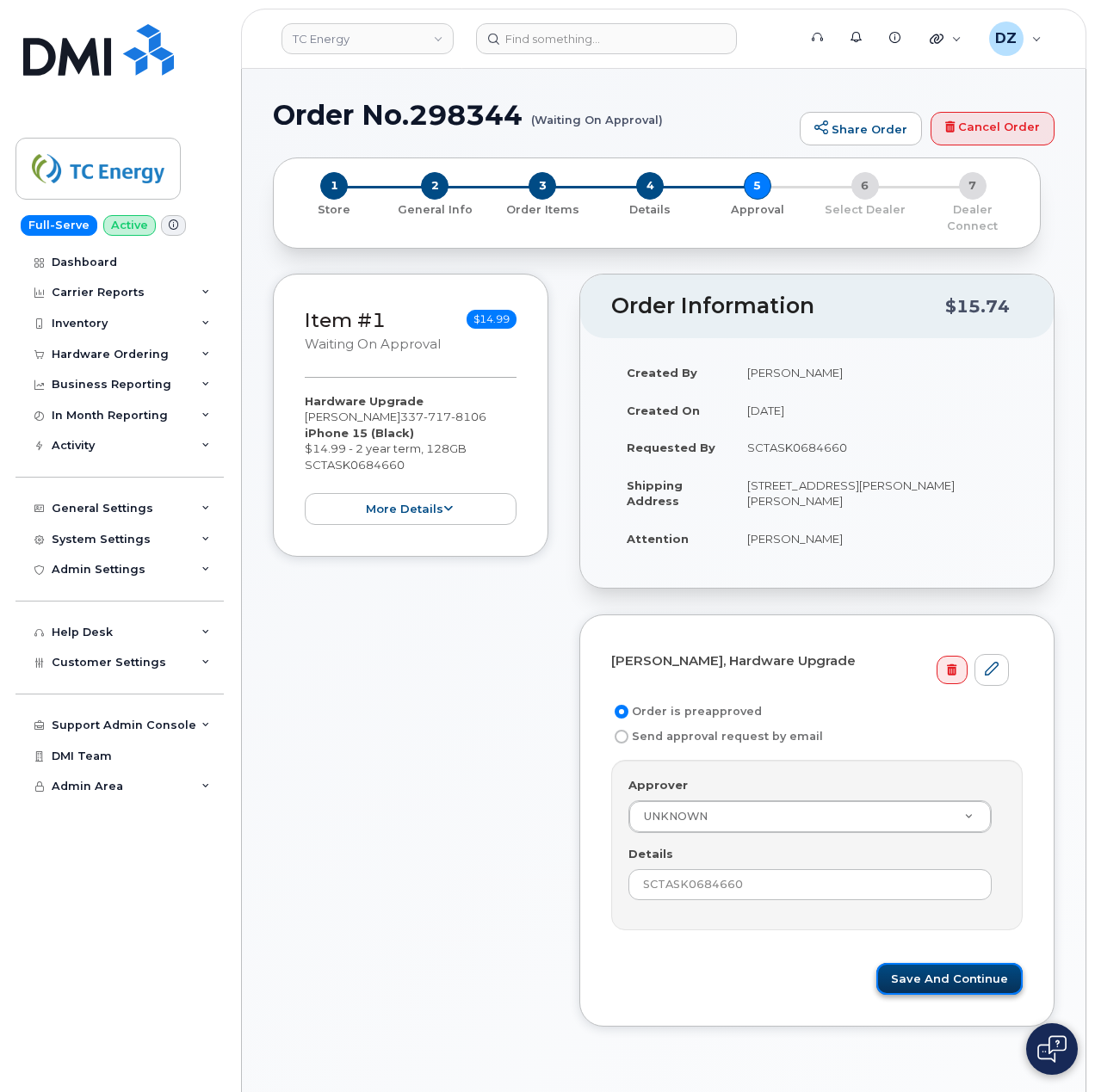
click at [962, 971] on button "Save and Continue" at bounding box center [949, 979] width 146 height 32
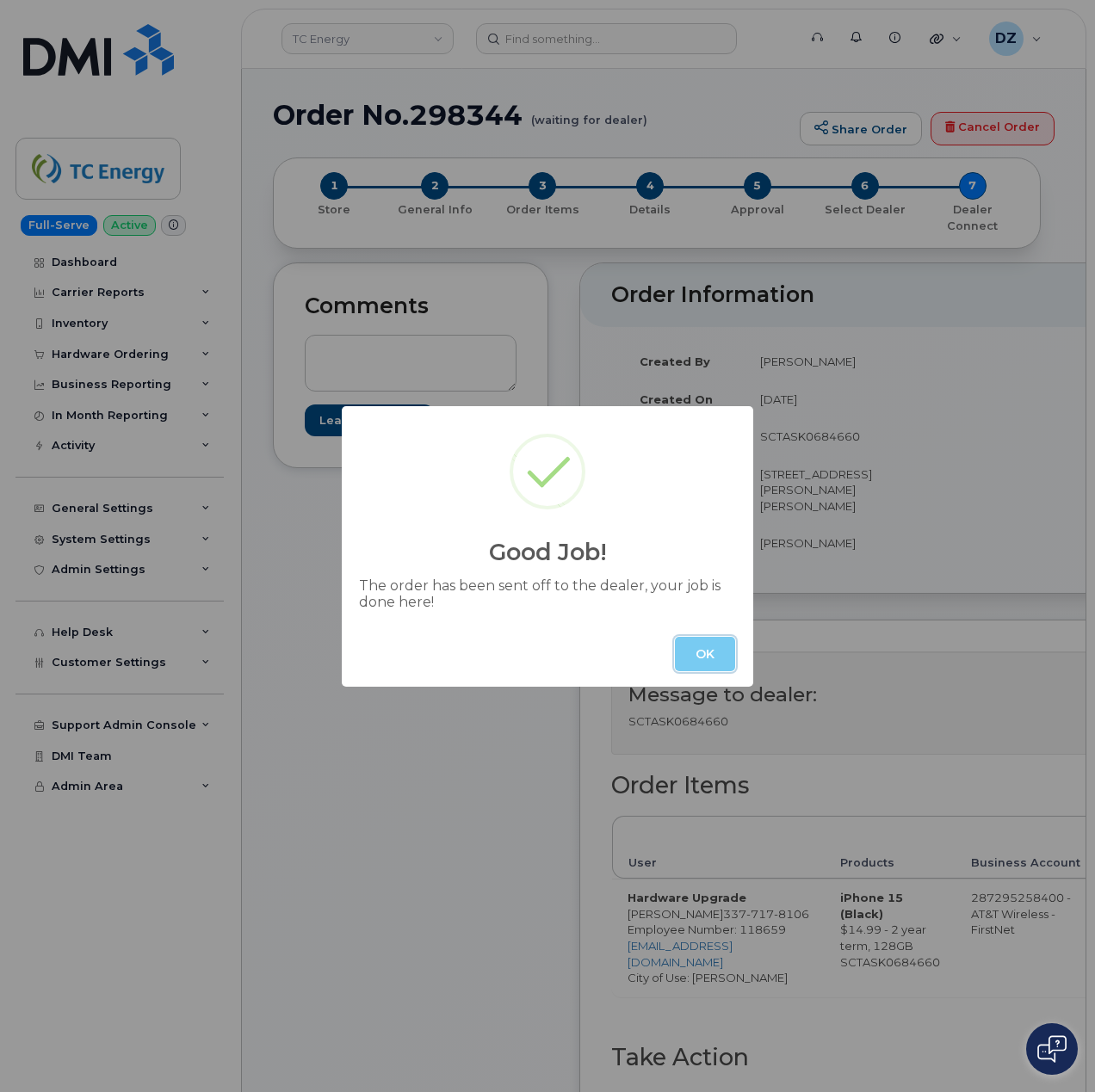
click at [711, 651] on button "OK" at bounding box center [705, 654] width 60 height 34
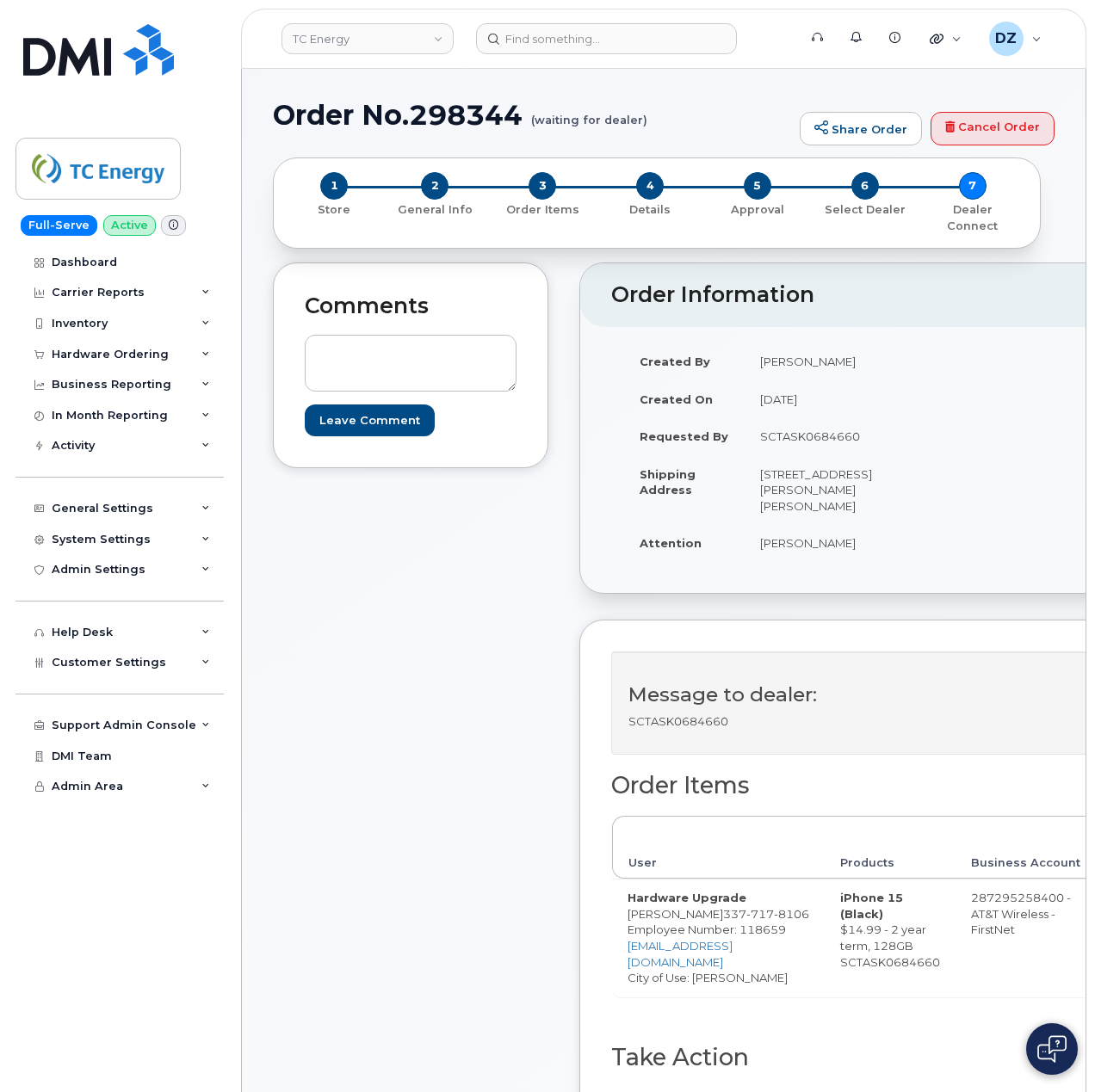
scroll to position [459, 0]
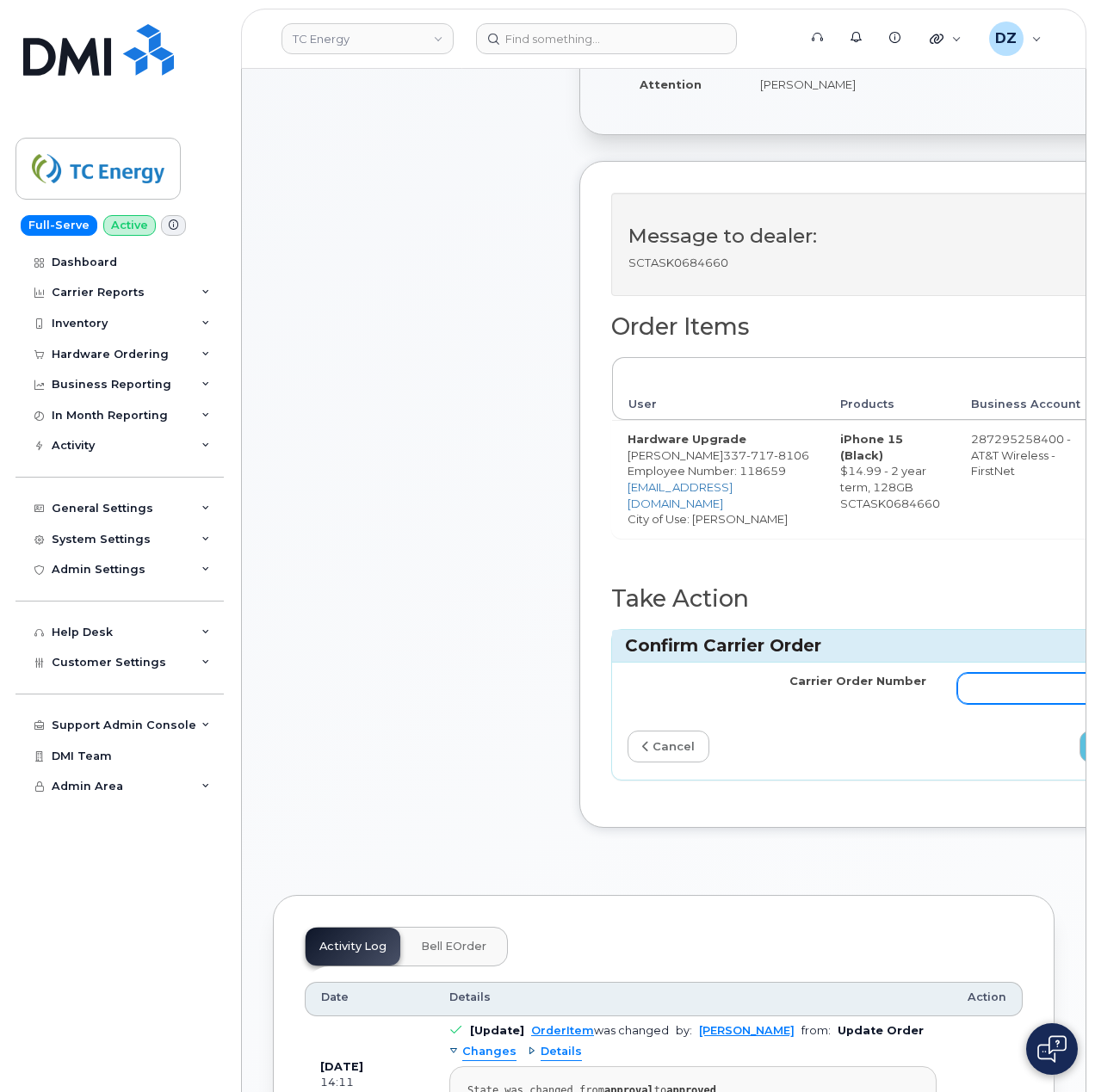
click at [990, 686] on input "Carrier Order Number" at bounding box center [1106, 688] width 298 height 31
paste input "10-154214455972235"
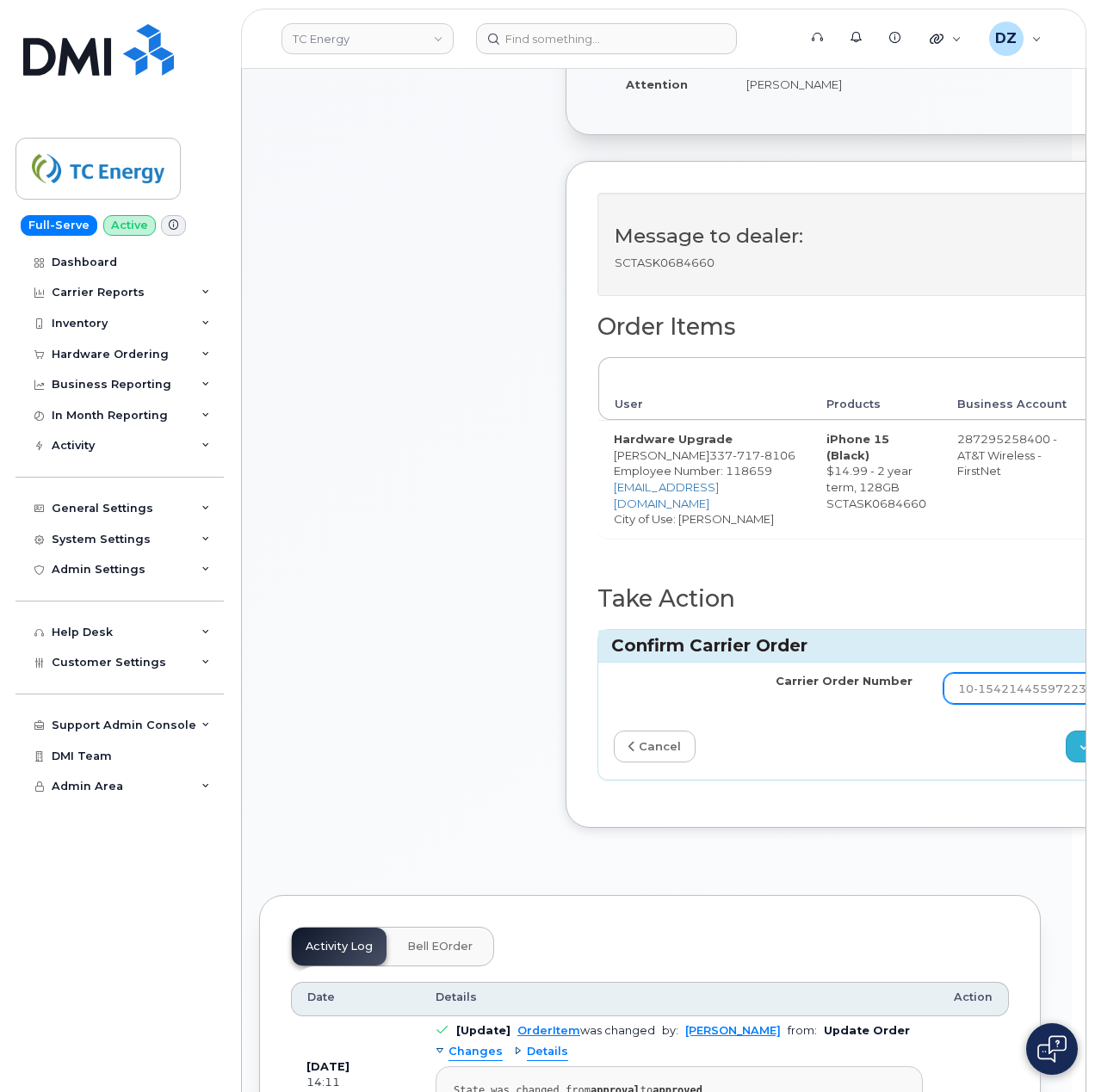
type input "10-154214455972235"
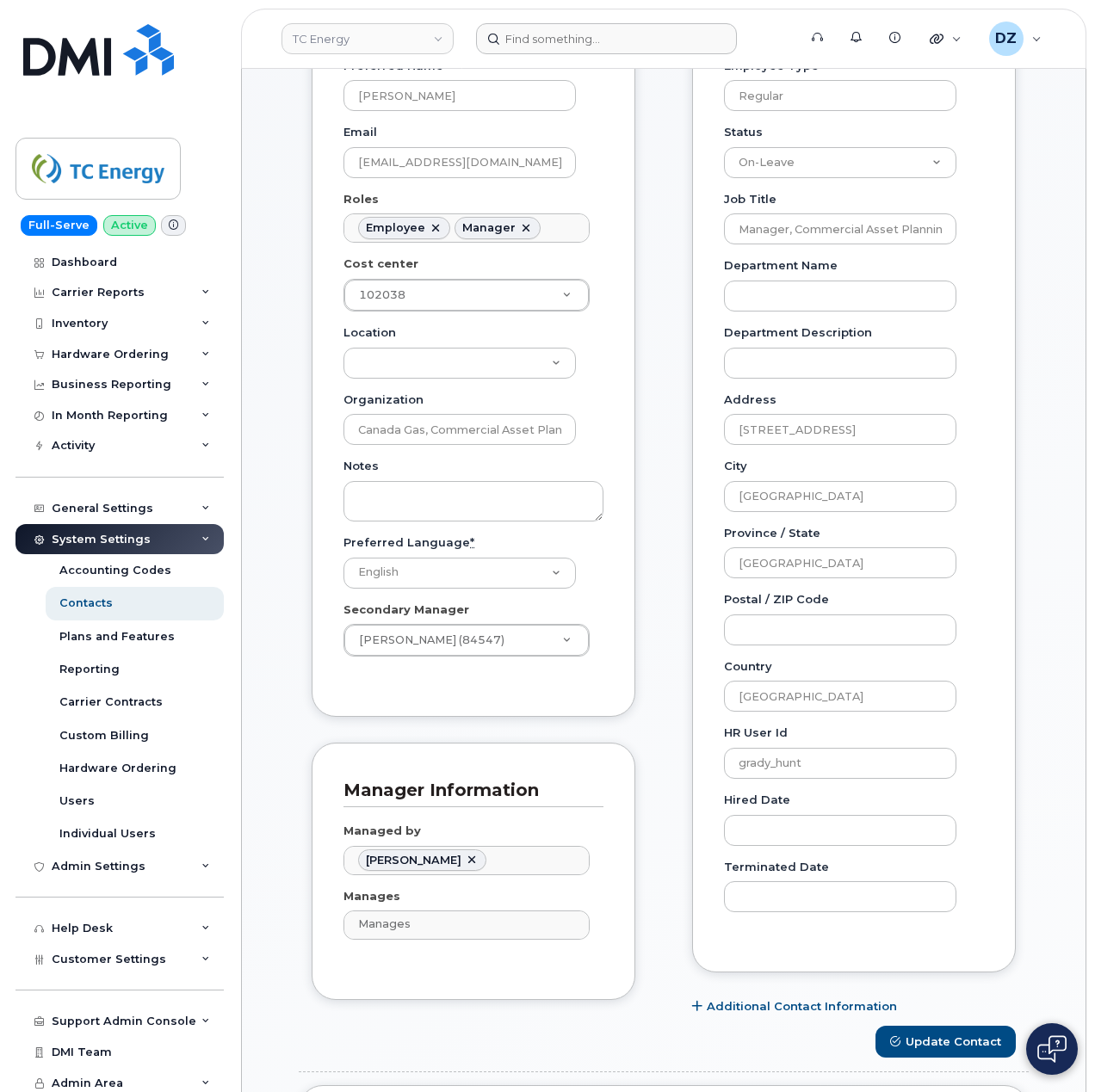
scroll to position [50, 0]
click at [535, 45] on input at bounding box center [607, 39] width 261 height 31
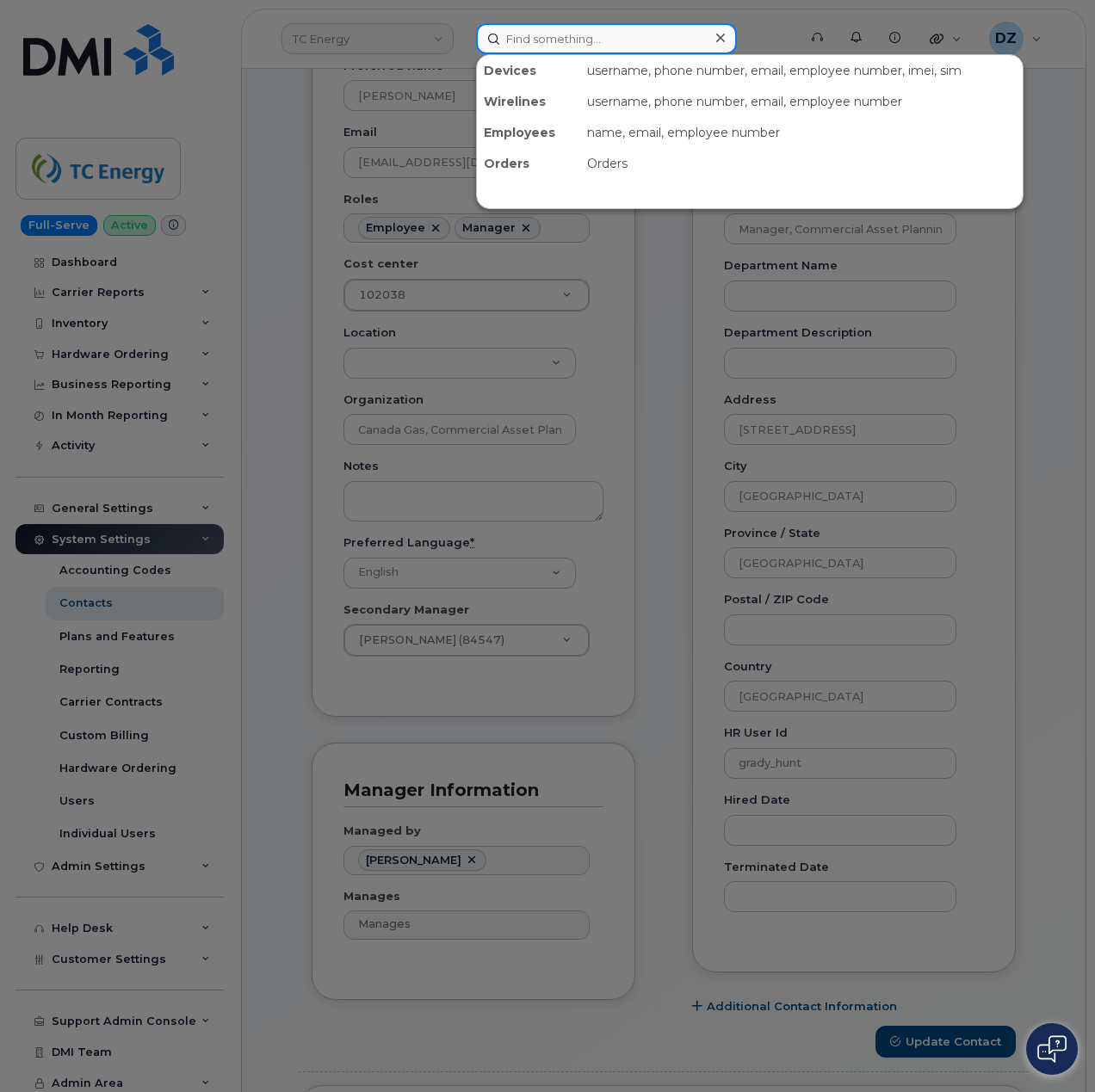
paste input "4033904473"
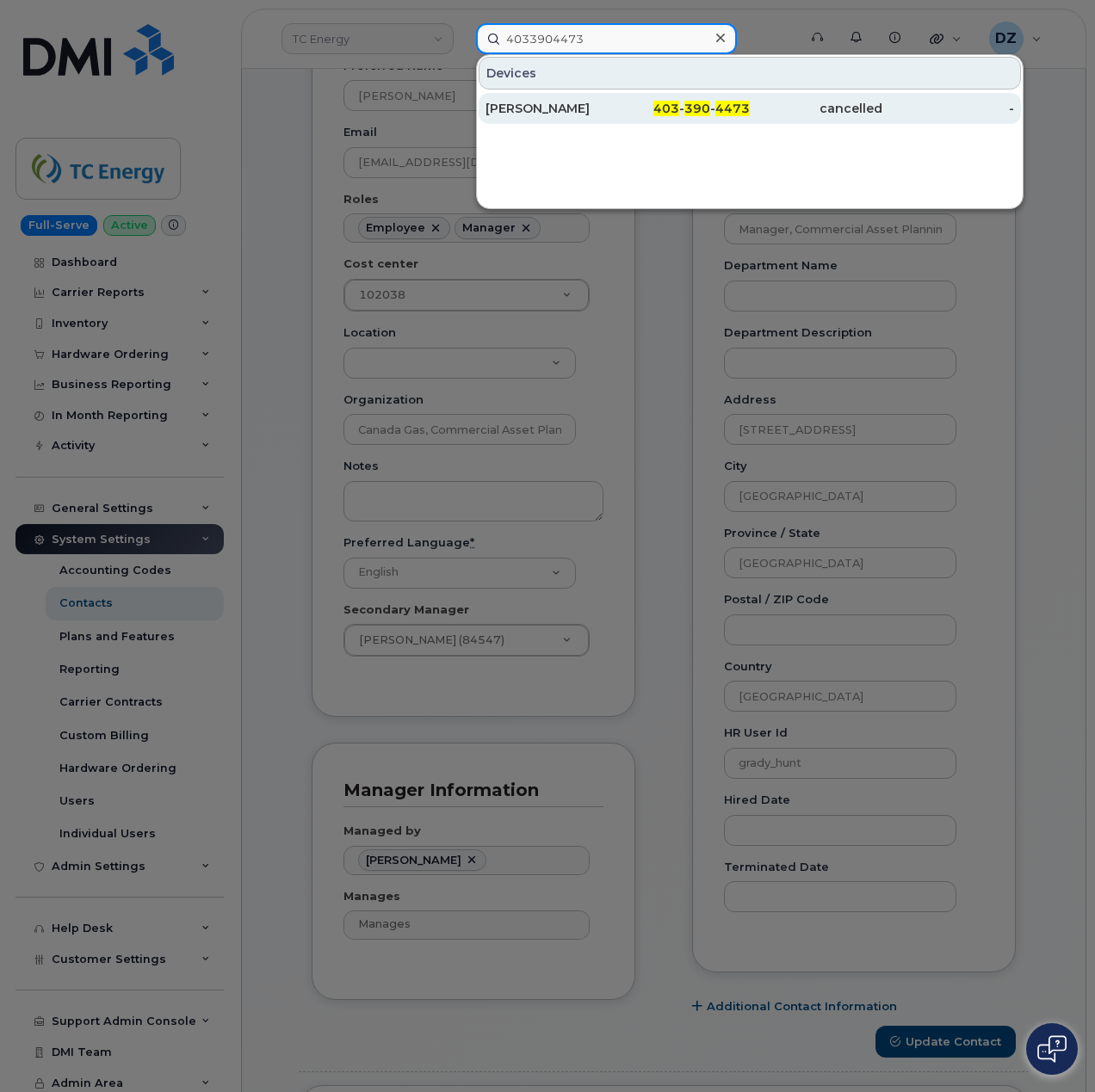
type input "4033904473"
click at [627, 109] on div "403 - 390 - 4473" at bounding box center [684, 108] width 132 height 17
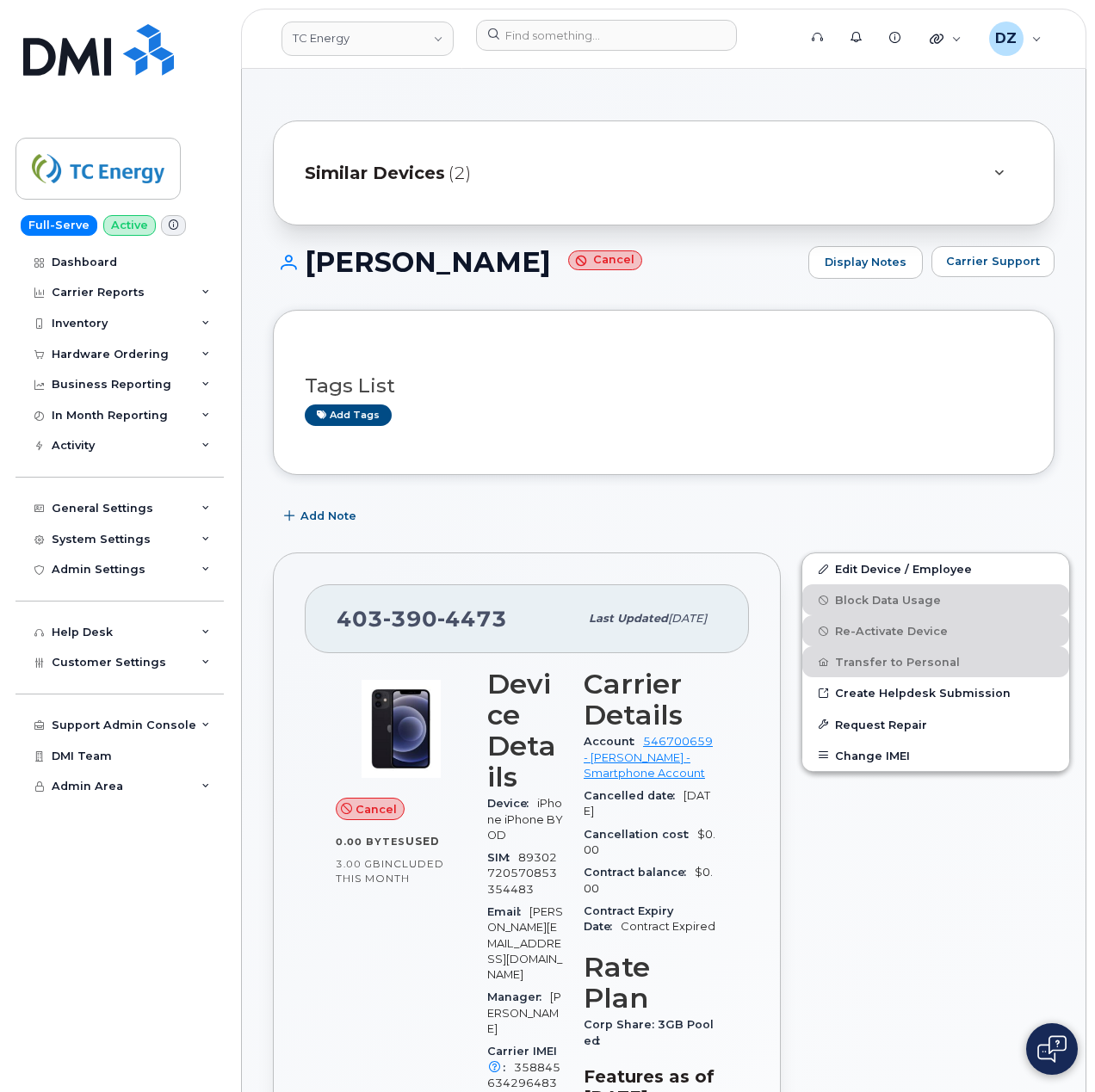
click at [355, 618] on span "[PHONE_NUMBER]" at bounding box center [422, 619] width 171 height 25
copy span "[PHONE_NUMBER]"
